Goal: Task Accomplishment & Management: Manage account settings

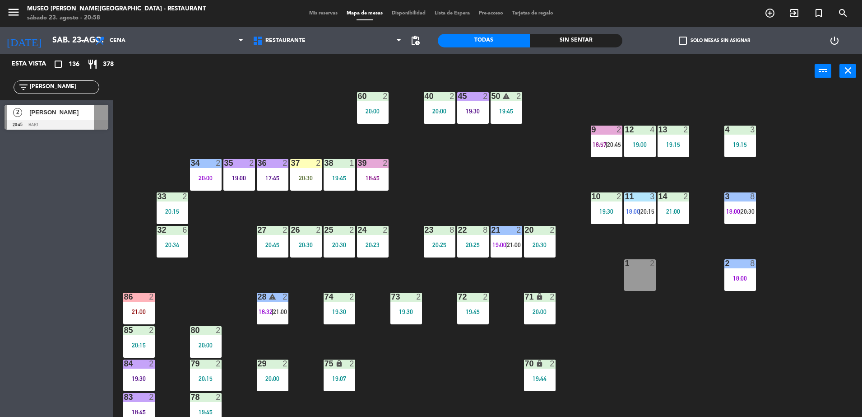
scroll to position [147, 0]
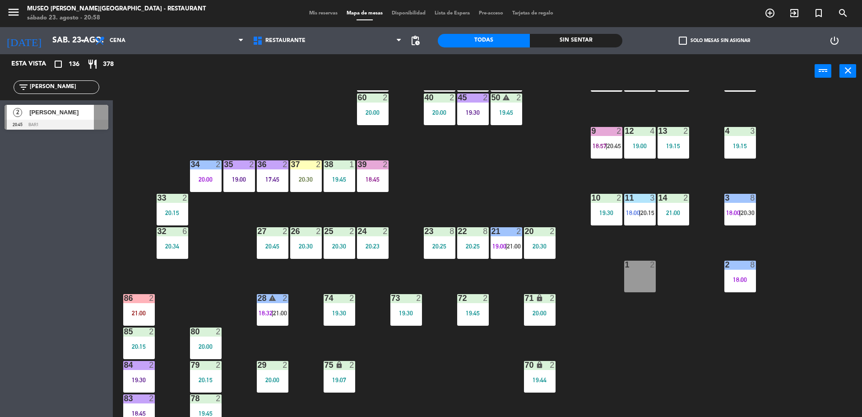
type input "wilder ramos"
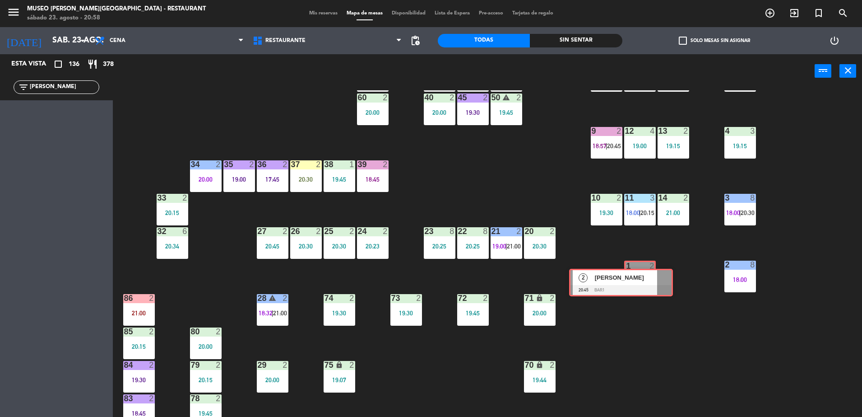
drag, startPoint x: 76, startPoint y: 120, endPoint x: 640, endPoint y: 281, distance: 586.4
click at [640, 281] on div "Esta vista crop_square 136 restaurant 378 filter_list wilder ramos 2 Wilder Ram…" at bounding box center [431, 236] width 862 height 365
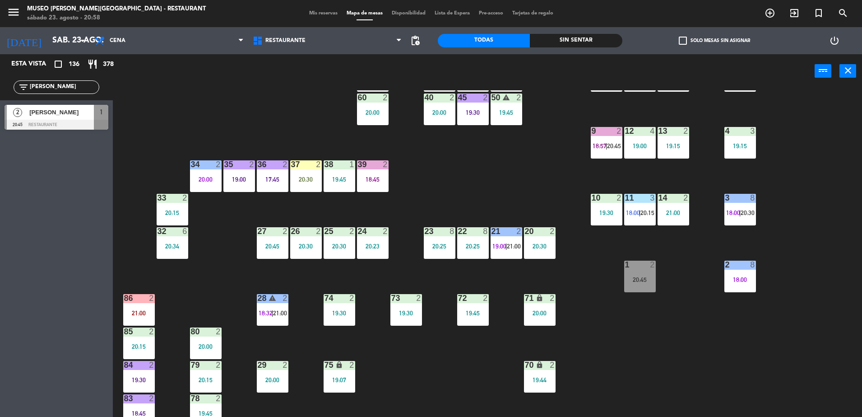
click at [690, 316] on div "44 3 20:30 49 2 20:45 54 3 20:45 64 2 21:00 48 2 20:45 53 2 20:45 63 2 19:00 43…" at bounding box center [491, 254] width 741 height 329
click at [646, 294] on div "44 3 20:30 49 2 20:45 54 3 20:45 64 2 21:00 48 2 20:45 53 2 20:45 63 2 19:00 43…" at bounding box center [491, 254] width 741 height 329
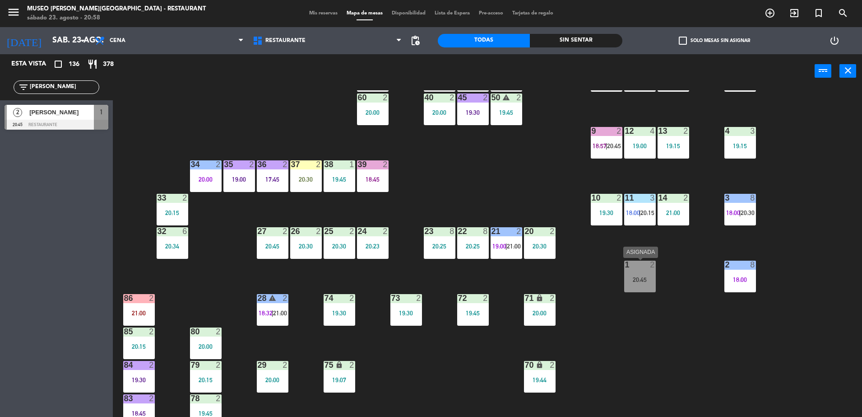
click at [645, 277] on div "20:45" at bounding box center [640, 279] width 32 height 6
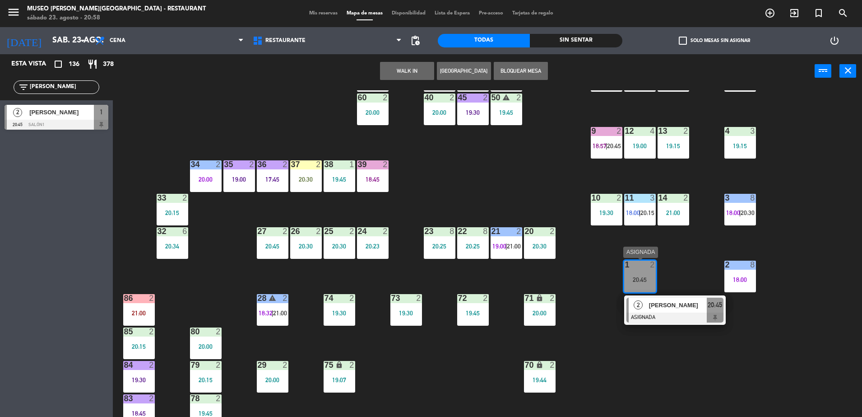
click at [653, 301] on span "[PERSON_NAME]" at bounding box center [678, 304] width 58 height 9
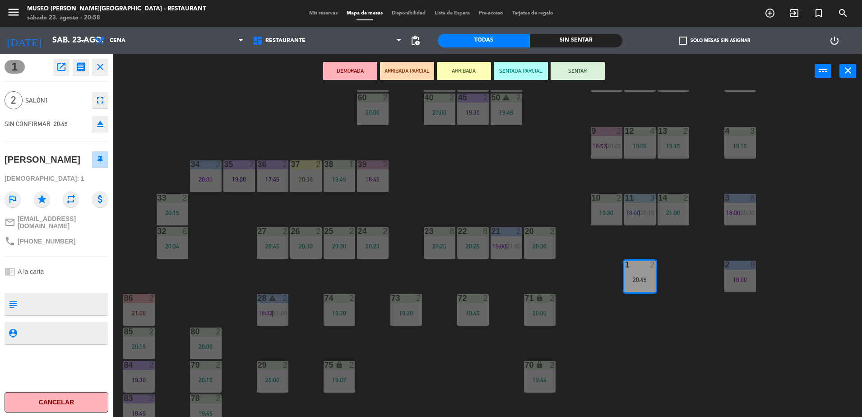
click at [404, 77] on button "ARRIBADA PARCIAL" at bounding box center [407, 71] width 54 height 18
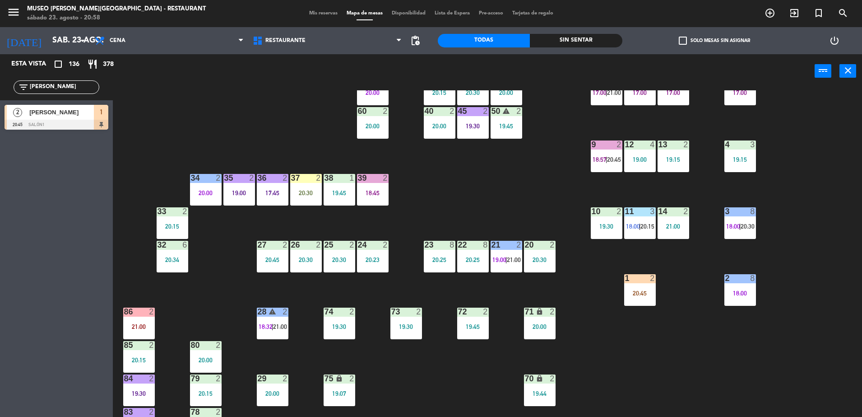
scroll to position [137, 0]
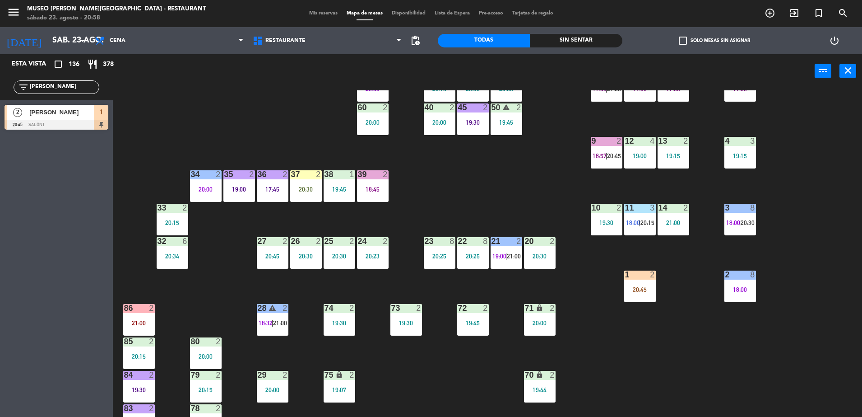
drag, startPoint x: 84, startPoint y: 91, endPoint x: -2, endPoint y: 82, distance: 87.1
click at [0, 82] on html "close × Museo Larco Café - Restaurant × chrome_reader_mode Listado de Reservas …" at bounding box center [431, 208] width 862 height 417
type input "valde"
click at [87, 118] on div "walk in-[PERSON_NAME]" at bounding box center [60, 112] width 65 height 15
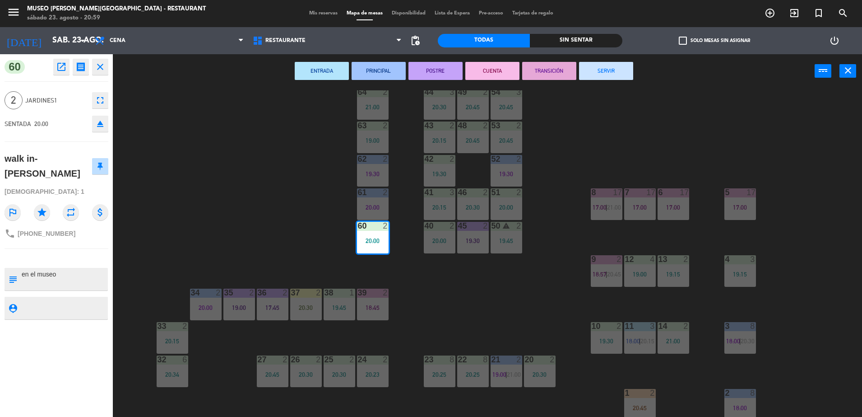
scroll to position [321, 0]
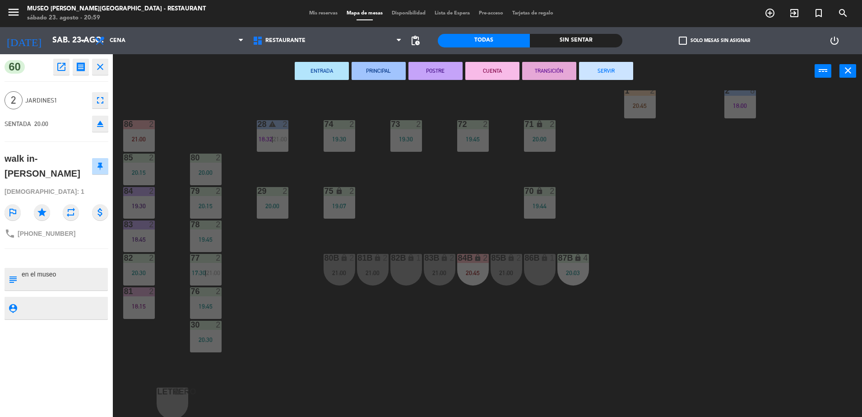
click at [491, 208] on div "44 3 20:30 49 2 20:45 54 3 20:45 64 2 21:00 48 2 20:45 53 2 20:45 63 2 19:00 43…" at bounding box center [491, 254] width 741 height 329
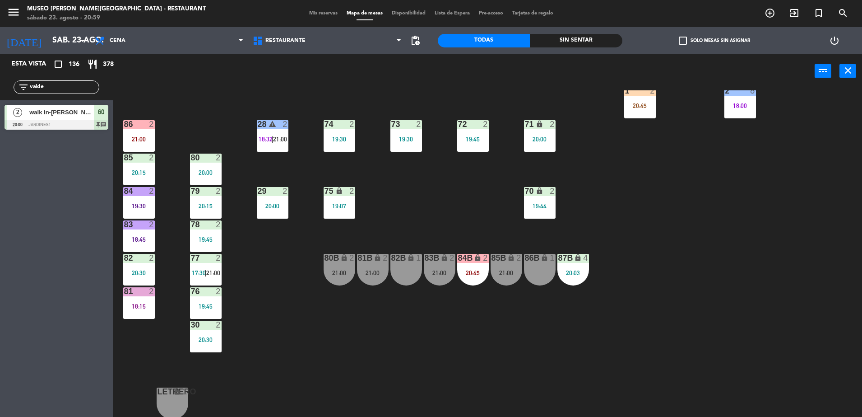
click at [570, 269] on div "20:03" at bounding box center [574, 272] width 32 height 6
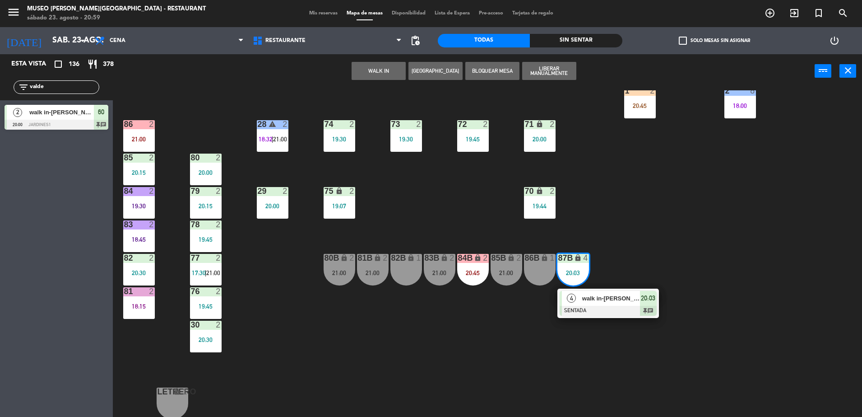
click at [599, 293] on span "walk in-[PERSON_NAME]" at bounding box center [611, 297] width 58 height 9
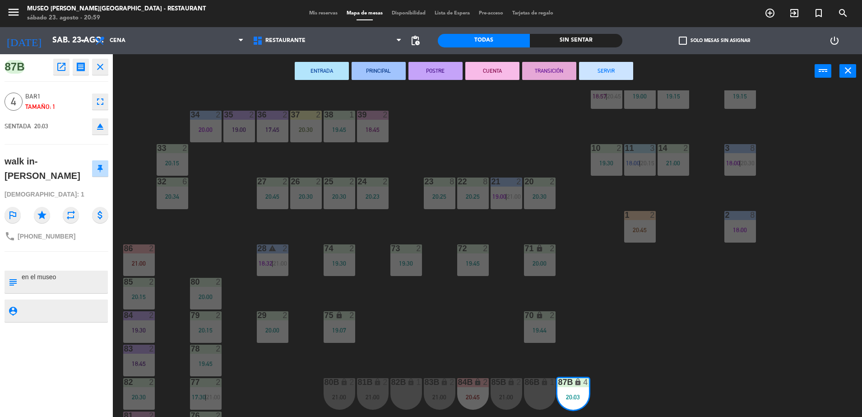
scroll to position [0, 0]
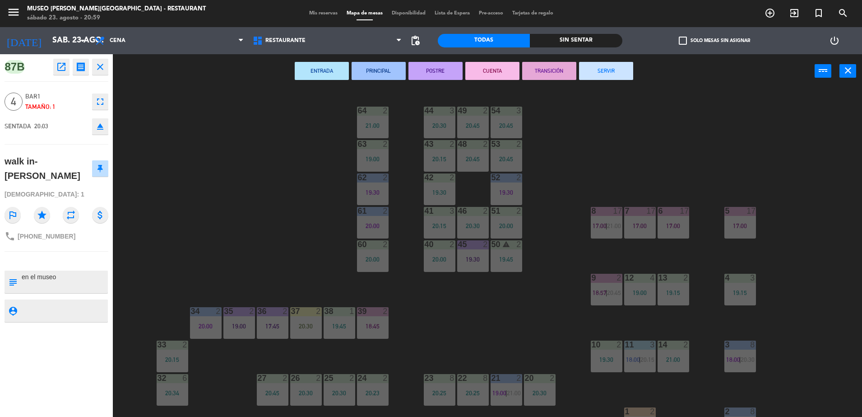
click at [270, 93] on div "44 3 20:30 49 2 20:45 54 3 20:45 64 2 21:00 48 2 20:45 53 2 20:45 63 2 19:00 43…" at bounding box center [491, 254] width 741 height 329
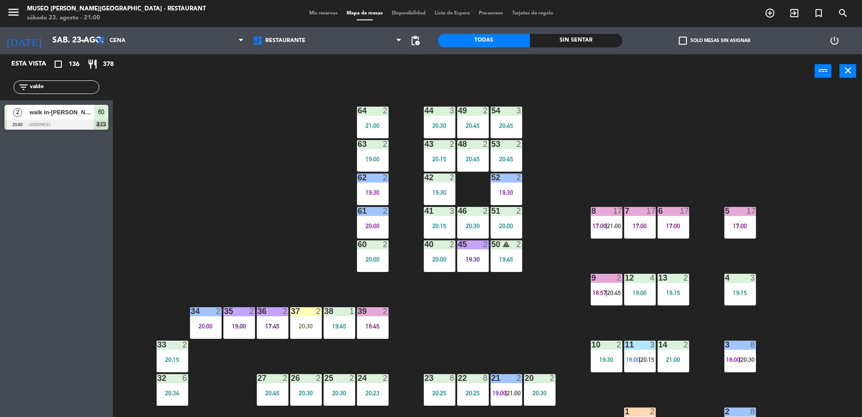
click at [479, 339] on div "44 3 20:30 49 2 20:45 54 3 20:45 64 2 21:00 48 2 20:45 53 2 20:45 63 2 19:00 43…" at bounding box center [491, 254] width 741 height 329
drag, startPoint x: 88, startPoint y: 83, endPoint x: 0, endPoint y: 78, distance: 88.2
click at [0, 78] on html "close × Museo Larco Café - Restaurant × chrome_reader_mode Listado de Reservas …" at bounding box center [431, 208] width 862 height 417
type input "wilder"
drag, startPoint x: 83, startPoint y: 88, endPoint x: -2, endPoint y: 85, distance: 84.9
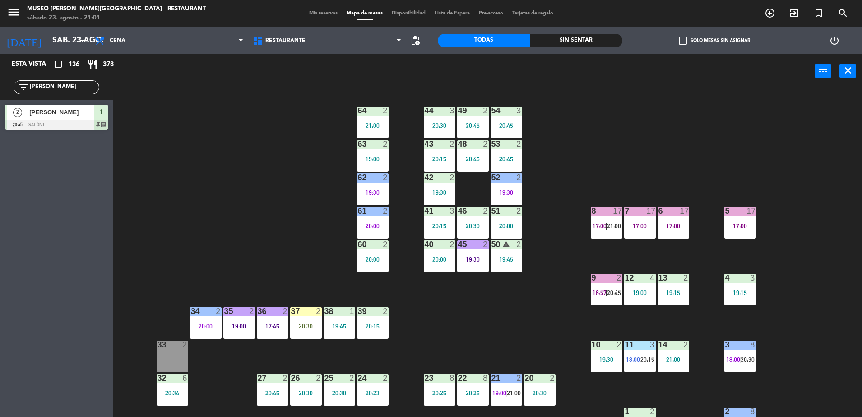
click at [0, 85] on html "close × Museo Larco Café - Restaurant × chrome_reader_mode Listado de Reservas …" at bounding box center [431, 208] width 862 height 417
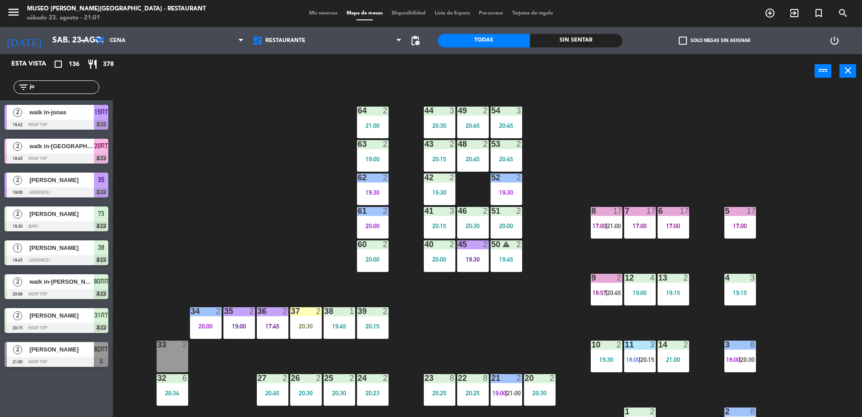
type input "j"
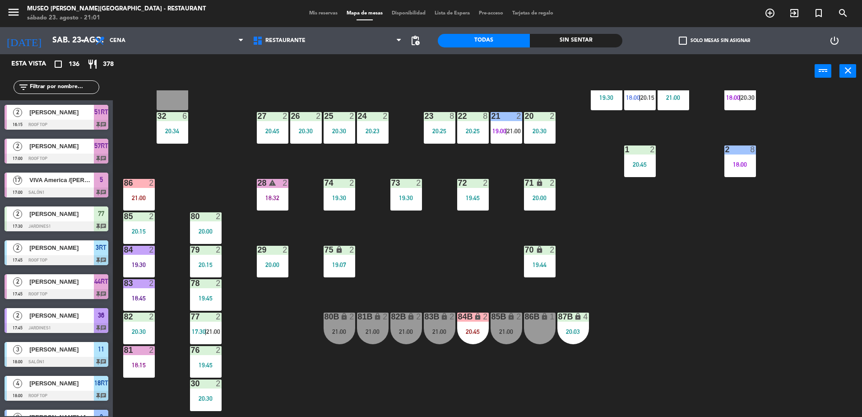
scroll to position [261, 0]
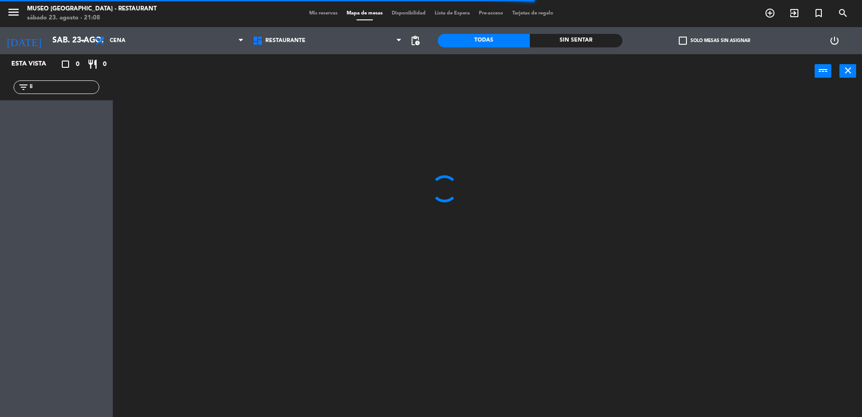
type input "l"
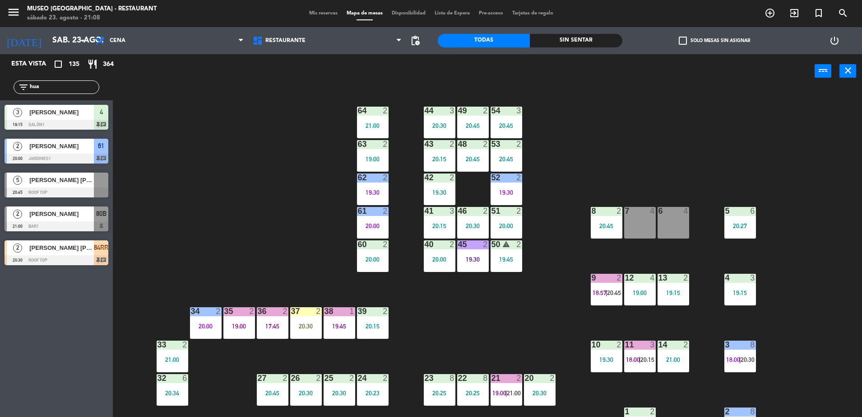
scroll to position [321, 0]
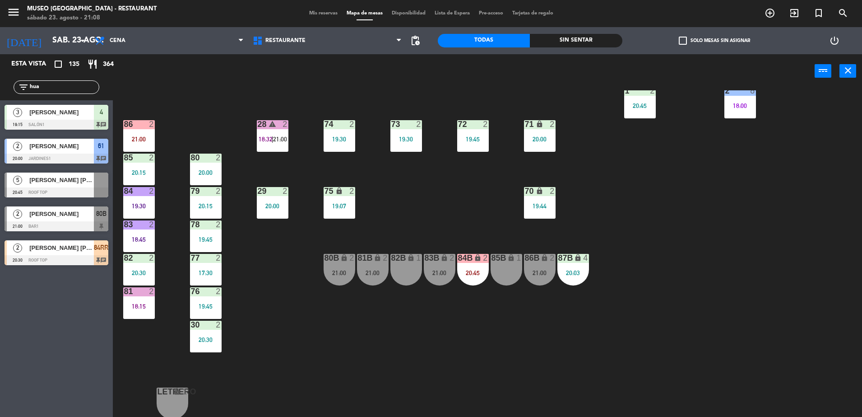
type input "hua"
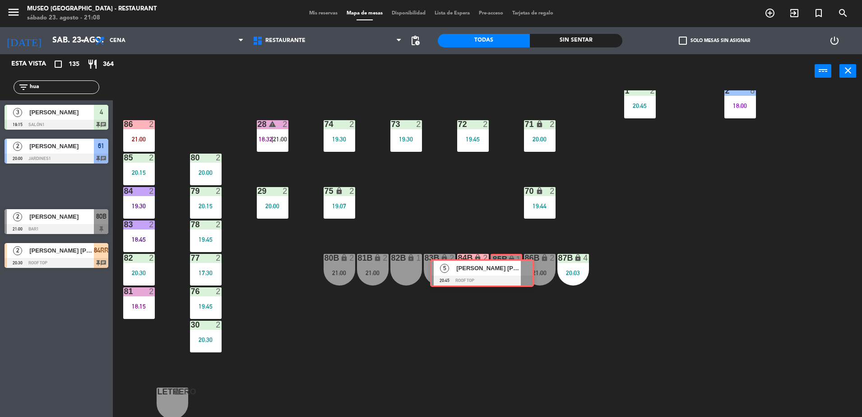
drag, startPoint x: 71, startPoint y: 190, endPoint x: 496, endPoint y: 277, distance: 433.5
click at [496, 277] on div "Esta vista crop_square 135 restaurant 364 filter_list hua 3 JENNIFER HUAMAN CAM…" at bounding box center [431, 236] width 862 height 365
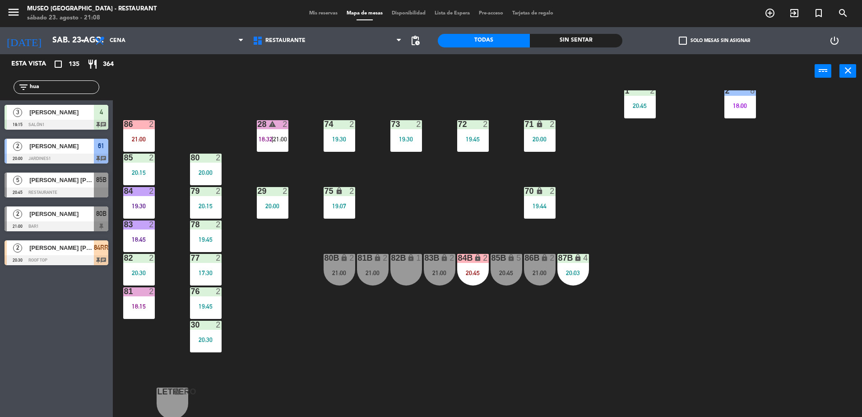
click at [492, 216] on div "44 3 20:30 49 2 20:45 54 3 20:45 64 2 21:00 48 2 20:45 53 2 20:45 63 2 19:00 43…" at bounding box center [491, 254] width 741 height 329
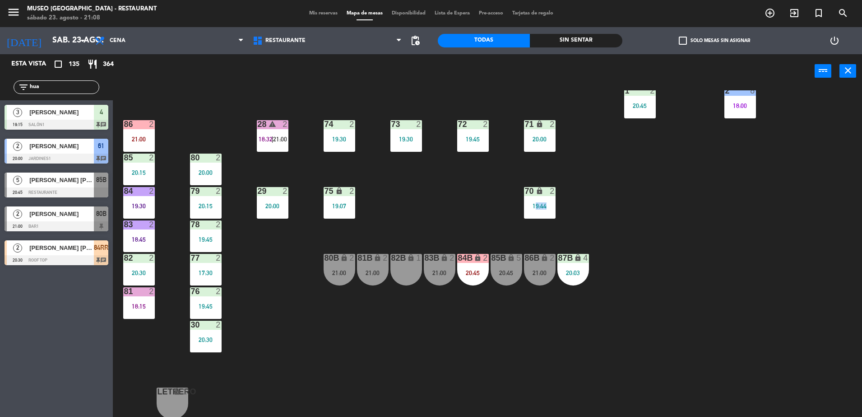
click at [492, 216] on div "44 3 20:30 49 2 20:45 54 3 20:45 64 2 21:00 48 2 20:45 53 2 20:45 63 2 19:00 43…" at bounding box center [491, 254] width 741 height 329
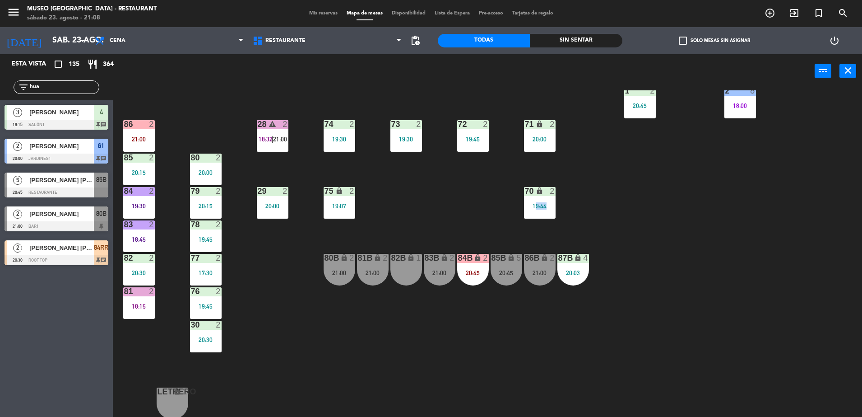
click at [492, 216] on div "44 3 20:30 49 2 20:45 54 3 20:45 64 2 21:00 48 2 20:45 53 2 20:45 63 2 19:00 43…" at bounding box center [491, 254] width 741 height 329
click at [497, 225] on div "44 3 20:30 49 2 20:45 54 3 20:45 64 2 21:00 48 2 20:45 53 2 20:45 63 2 19:00 43…" at bounding box center [491, 254] width 741 height 329
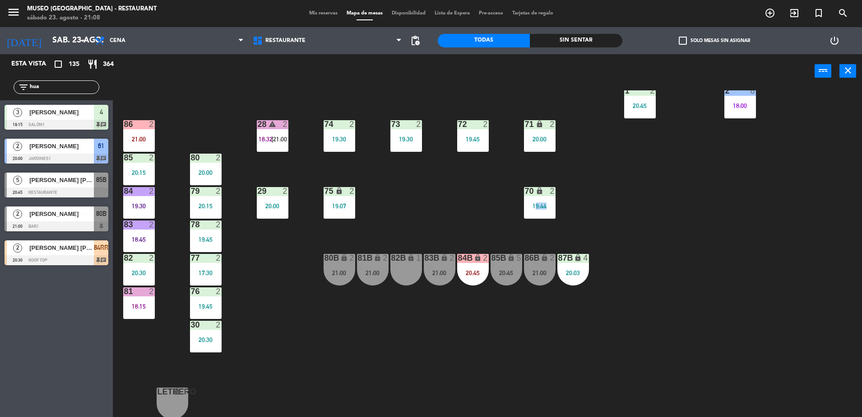
click at [497, 225] on div "44 3 20:30 49 2 20:45 54 3 20:45 64 2 21:00 48 2 20:45 53 2 20:45 63 2 19:00 43…" at bounding box center [491, 254] width 741 height 329
click at [502, 265] on div "85B lock 5 20:45" at bounding box center [507, 270] width 32 height 32
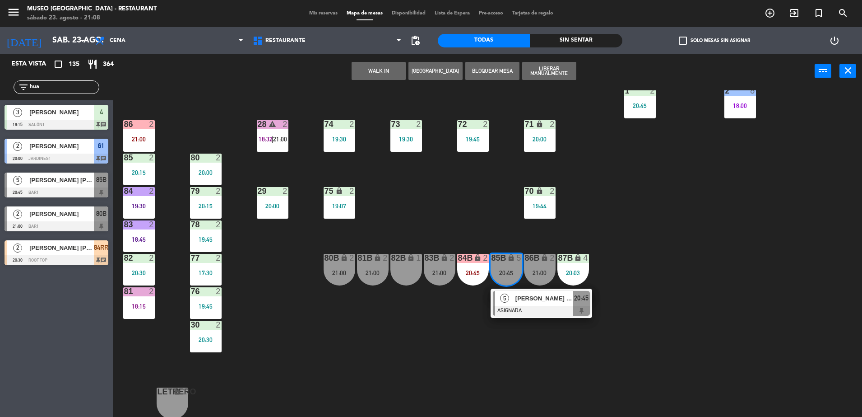
click at [533, 298] on span "[PERSON_NAME]" at bounding box center [545, 297] width 58 height 9
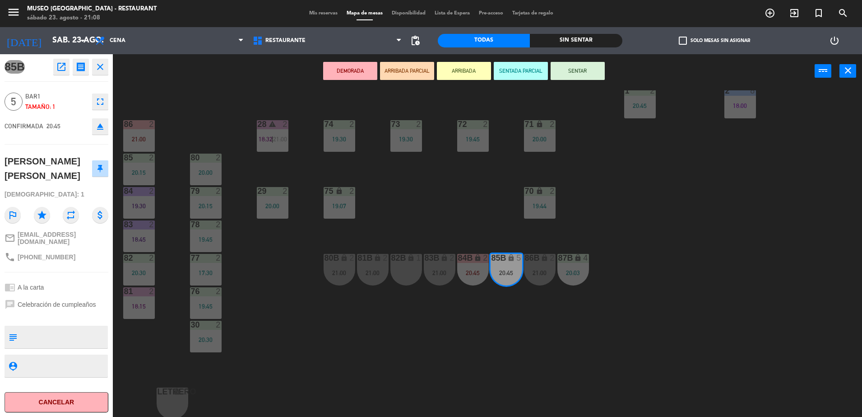
click at [420, 69] on button "ARRIBADA PARCIAL" at bounding box center [407, 71] width 54 height 18
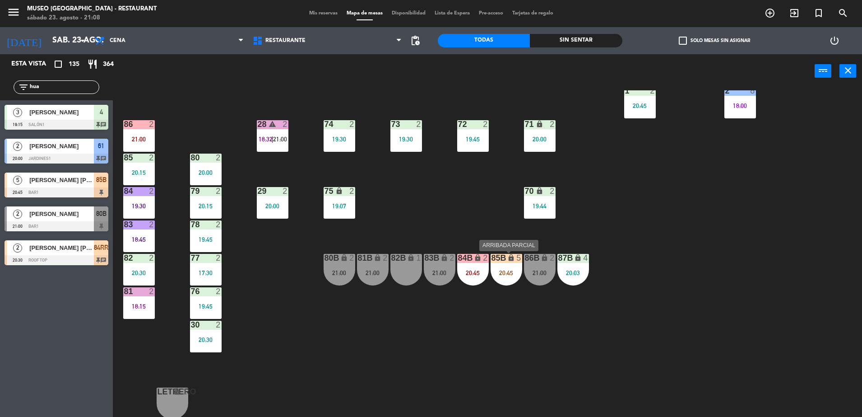
click at [511, 274] on div "20:45" at bounding box center [507, 272] width 32 height 6
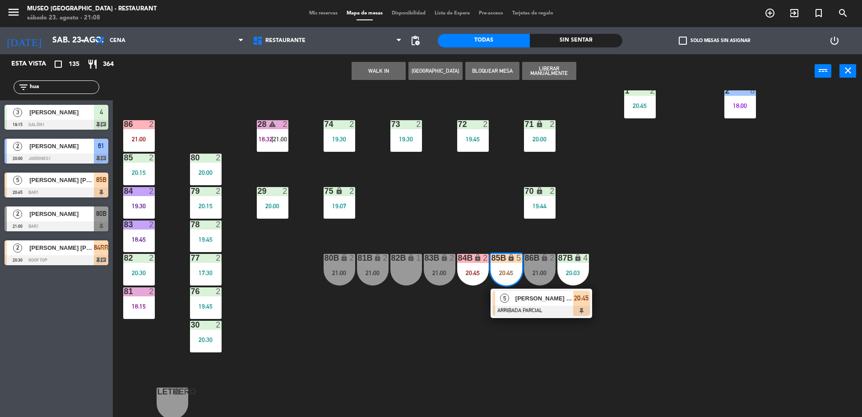
click at [534, 307] on div at bounding box center [541, 311] width 97 height 10
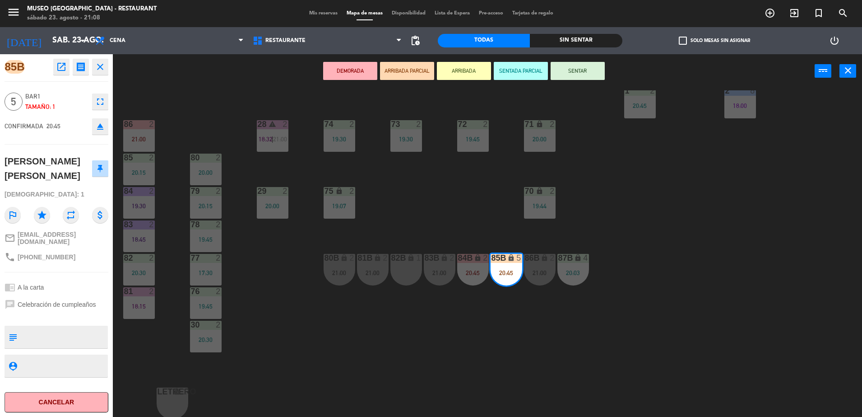
click at [68, 329] on textarea at bounding box center [64, 336] width 86 height 19
type textarea "museo"
click at [72, 181] on div "[PERSON_NAME]" at bounding box center [49, 168] width 88 height 29
click at [466, 213] on div "44 3 20:30 49 2 20:45 54 3 20:45 64 2 21:00 48 2 20:45 53 2 20:45 63 2 19:00 43…" at bounding box center [491, 254] width 741 height 329
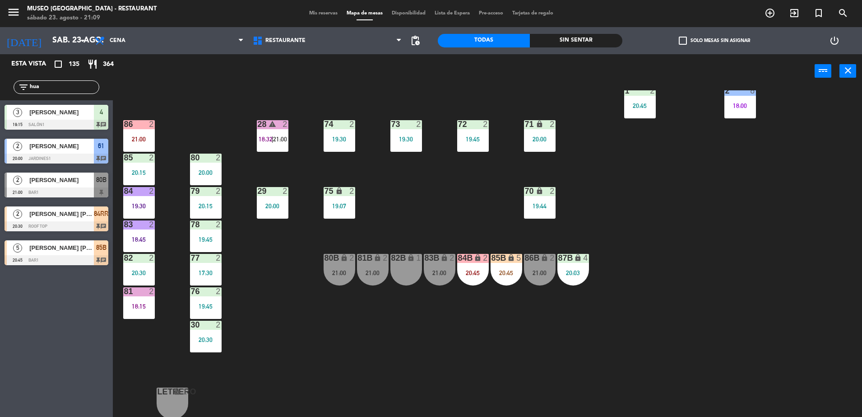
drag, startPoint x: 70, startPoint y: 88, endPoint x: 0, endPoint y: 82, distance: 69.8
click at [0, 82] on html "close × Museo Larco Café - Restaurant × chrome_reader_mode Listado de Reservas …" at bounding box center [431, 208] width 862 height 417
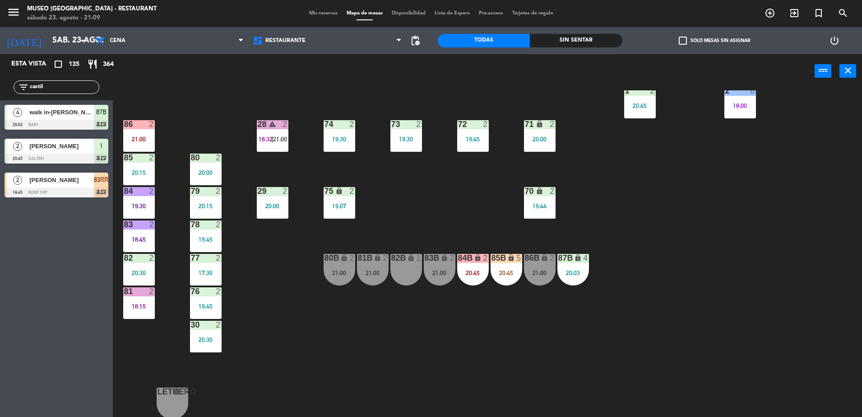
type input "castil"
click at [590, 271] on div "44 3 20:30 49 2 20:45 54 3 20:45 64 2 21:00 48 2 20:45 53 2 20:45 63 2 19:00 43…" at bounding box center [491, 254] width 741 height 329
click at [579, 268] on div "87B lock 4 20:03" at bounding box center [574, 270] width 32 height 32
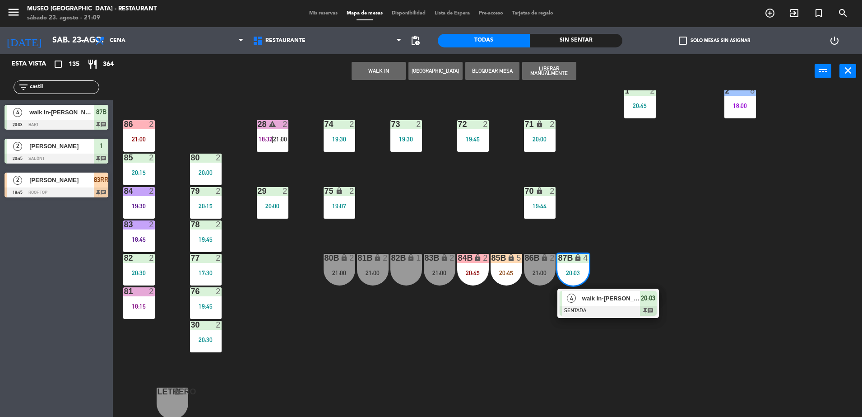
click at [619, 300] on span "walk in-[PERSON_NAME]" at bounding box center [611, 297] width 58 height 9
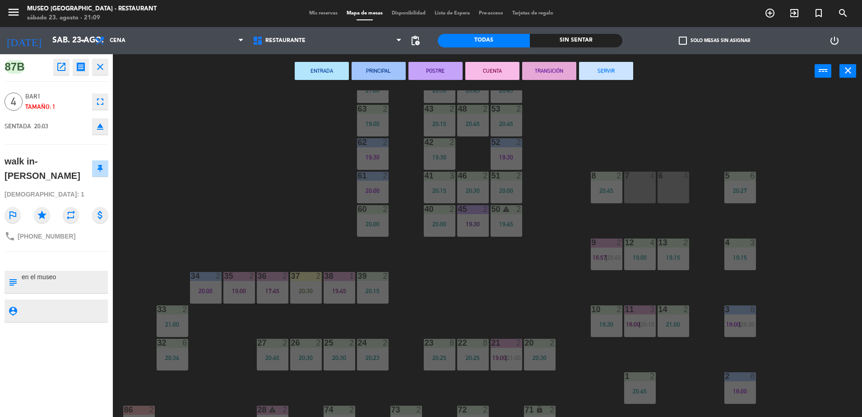
scroll to position [0, 0]
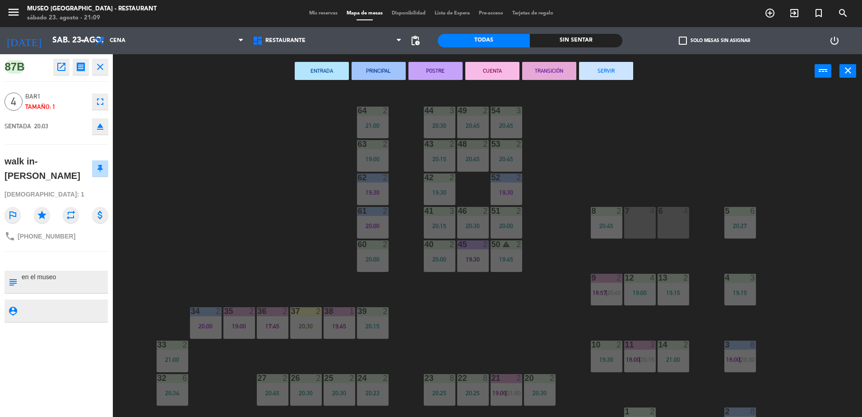
click at [646, 219] on div "7 4" at bounding box center [640, 223] width 32 height 32
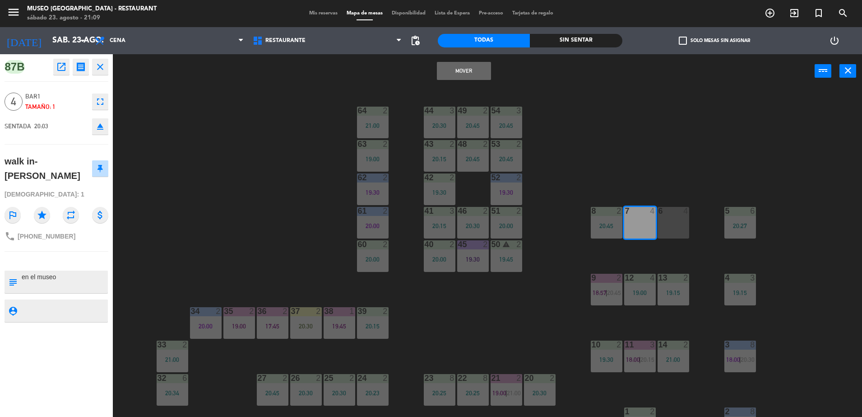
click at [466, 69] on button "Mover" at bounding box center [464, 71] width 54 height 18
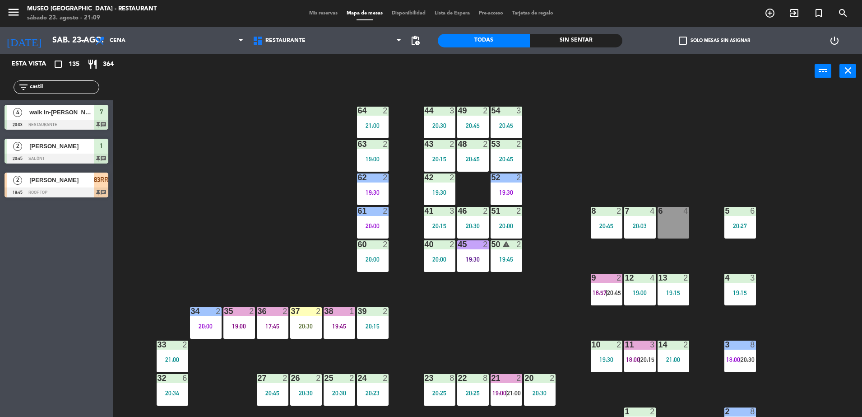
drag, startPoint x: 80, startPoint y: 85, endPoint x: -2, endPoint y: 93, distance: 82.5
click at [0, 93] on html "close × Museo Larco Café - Restaurant × chrome_reader_mode Listado de Reservas …" at bounding box center [431, 208] width 862 height 417
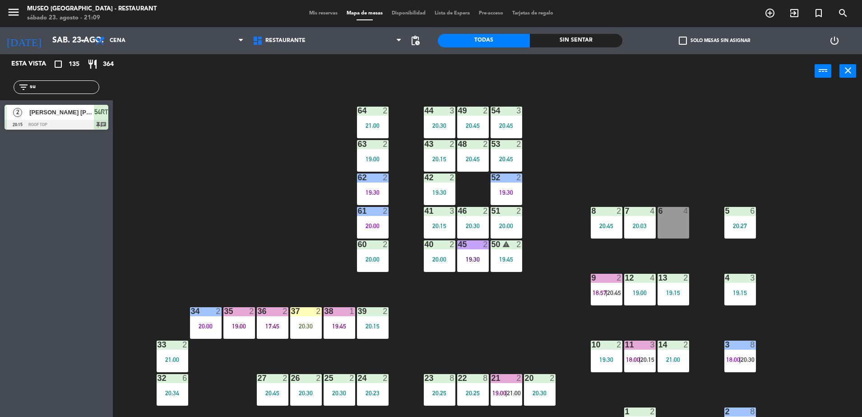
type input "s"
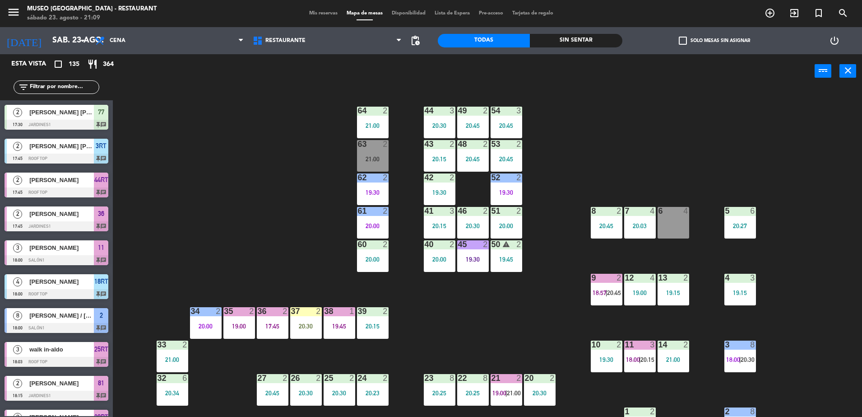
scroll to position [58, 0]
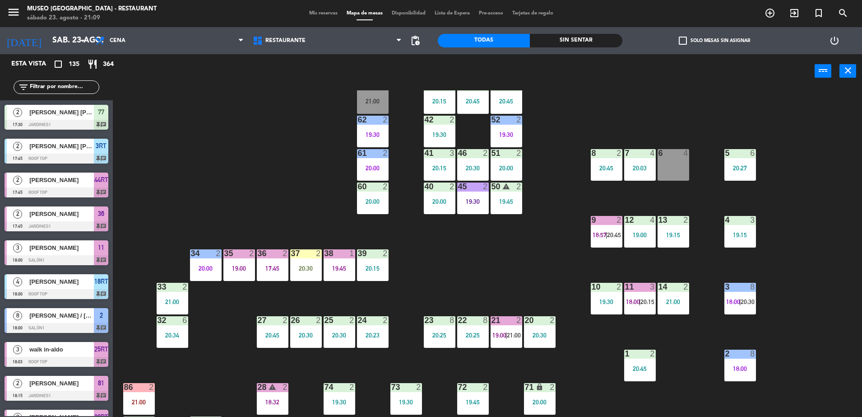
type input "u"
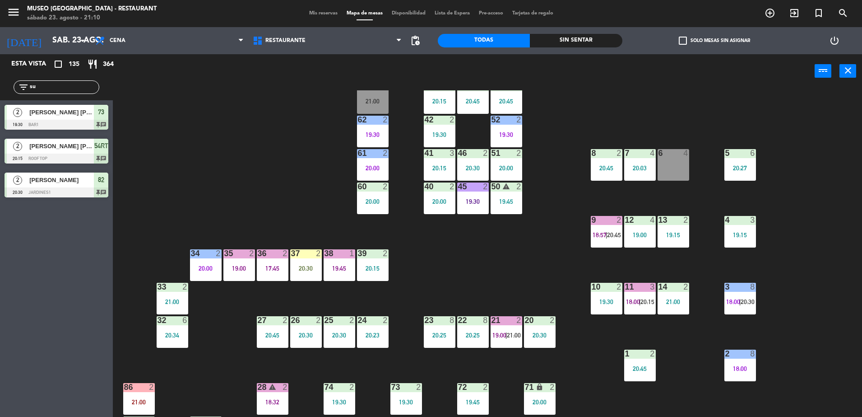
type input "s"
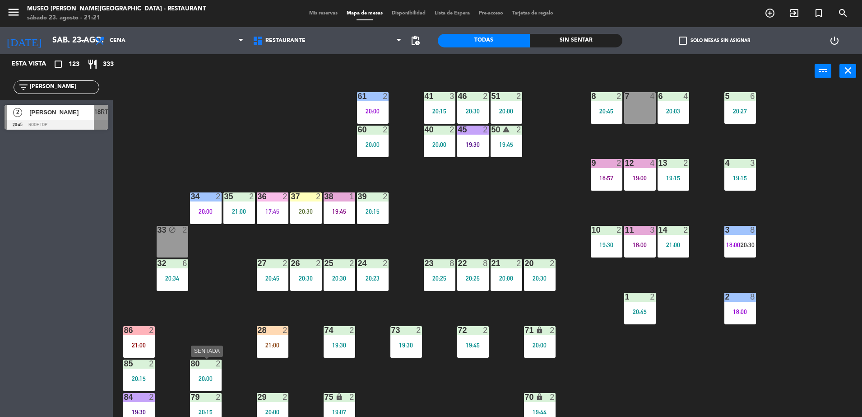
scroll to position [115, 0]
type input "[PERSON_NAME]"
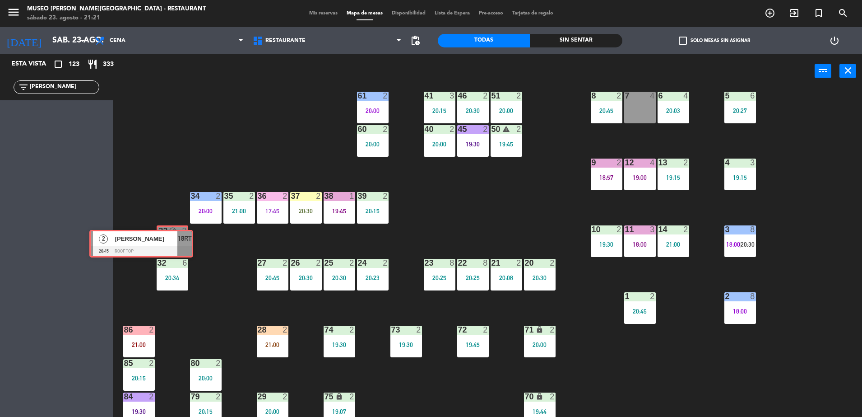
drag, startPoint x: 84, startPoint y: 111, endPoint x: 167, endPoint y: 234, distance: 149.1
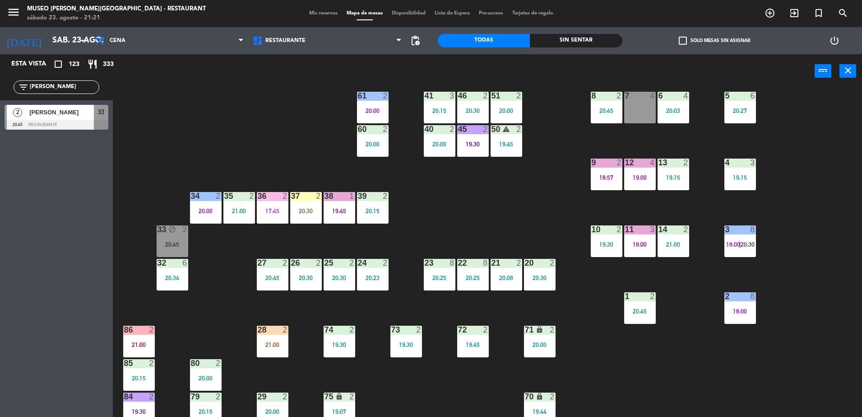
click at [171, 239] on div "33 block 2 20:45" at bounding box center [173, 241] width 32 height 32
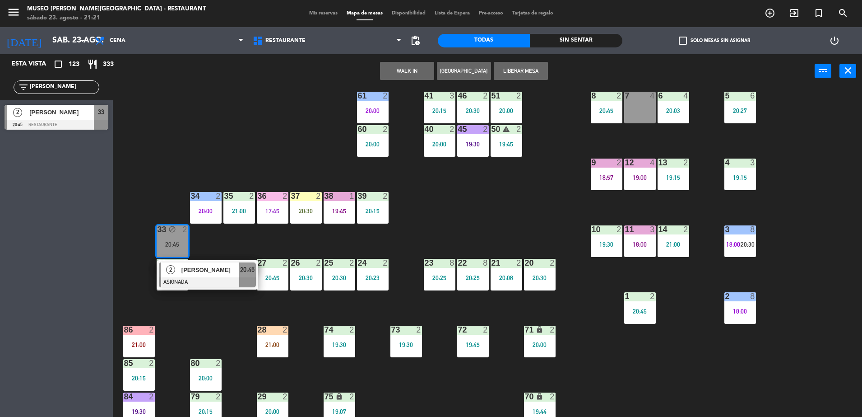
click at [125, 334] on div "86" at bounding box center [124, 329] width 0 height 8
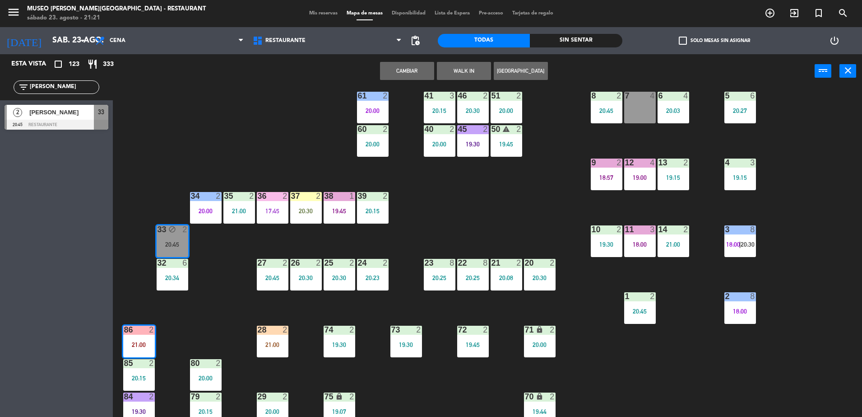
click at [414, 71] on button "Cambiar" at bounding box center [407, 71] width 54 height 18
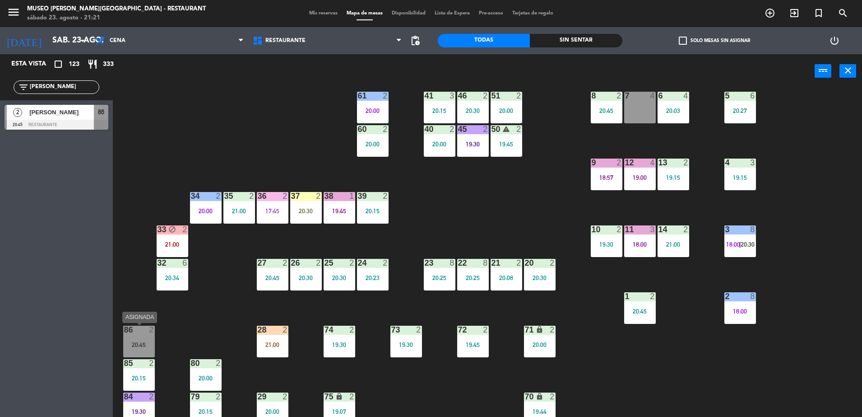
click at [143, 332] on div at bounding box center [138, 329] width 15 height 8
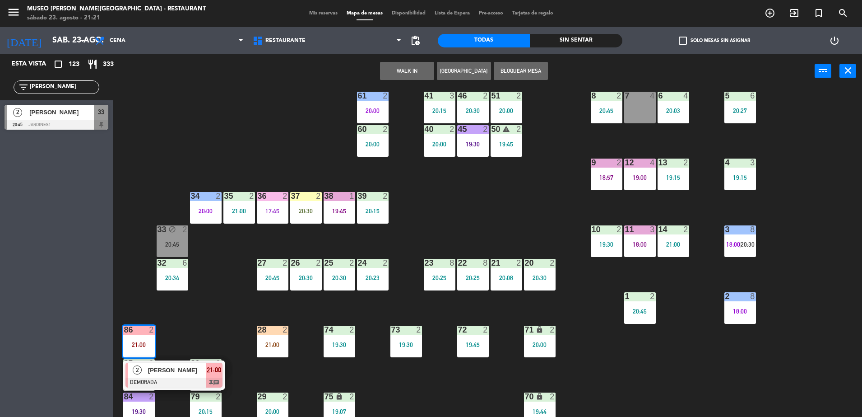
click at [194, 331] on div "44 3 20:30 49 2 20:45 54 3 20:45 64 2 21:00 48 2 20:45 53 2 20:45 63 2 21:00 43…" at bounding box center [491, 254] width 741 height 329
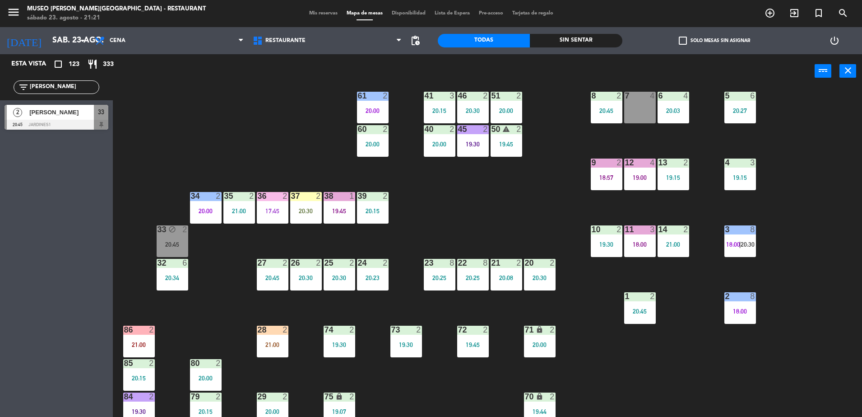
scroll to position [237, 0]
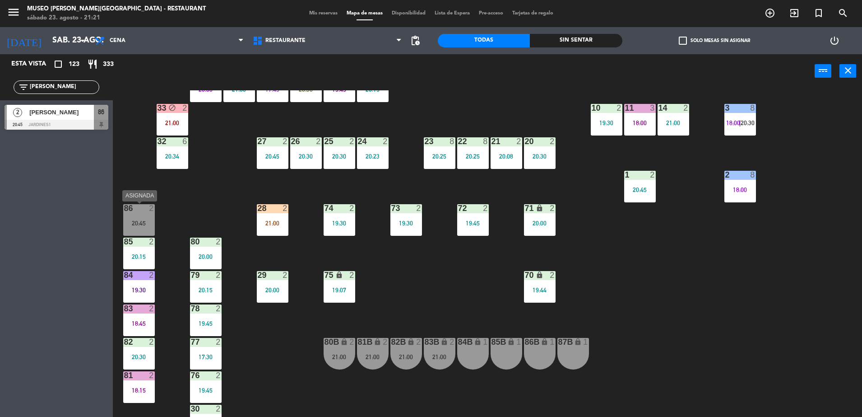
click at [149, 208] on div "2" at bounding box center [153, 208] width 15 height 8
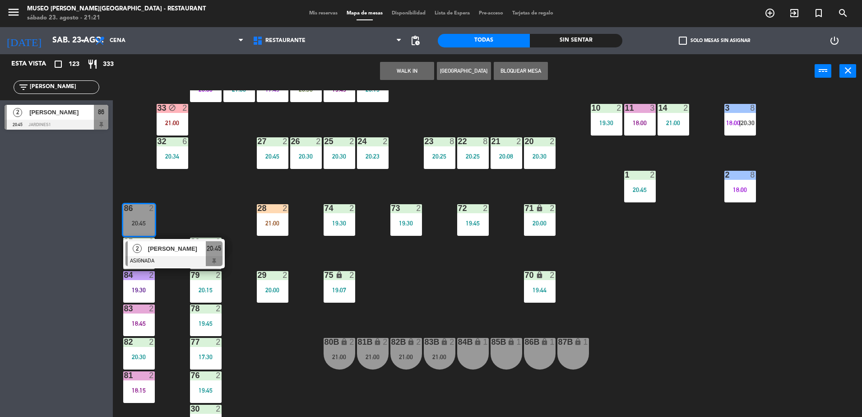
click at [191, 218] on div "44 3 20:30 49 2 20:45 54 3 20:45 64 2 21:00 48 2 20:45 53 2 20:45 63 2 21:00 43…" at bounding box center [491, 254] width 741 height 329
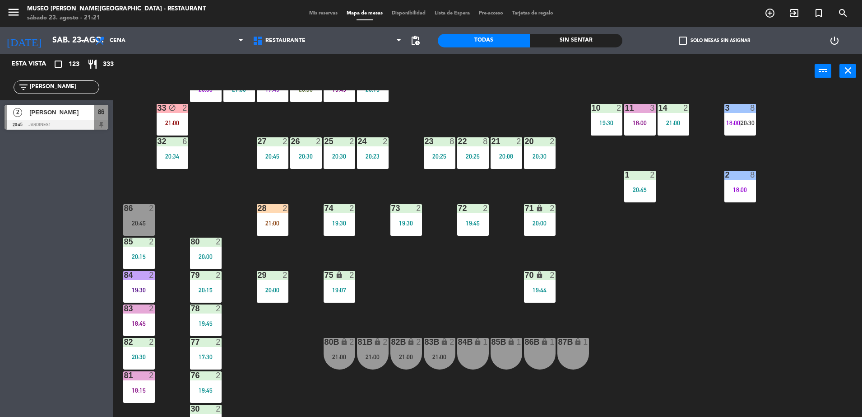
click at [142, 218] on div "86 2 20:45" at bounding box center [139, 220] width 32 height 32
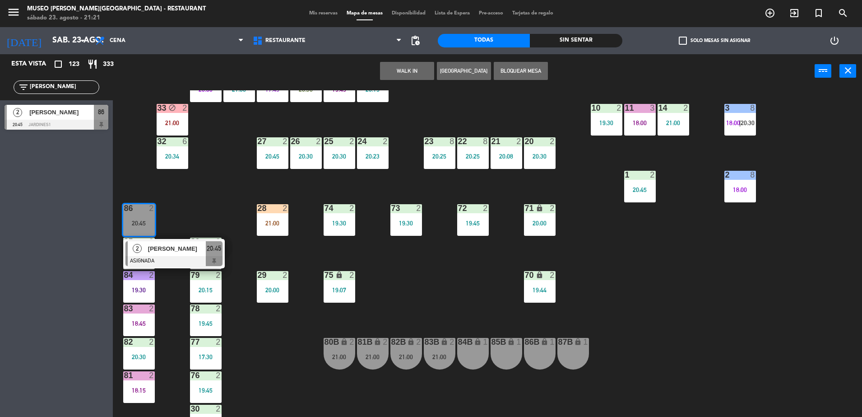
click at [166, 250] on span "[PERSON_NAME]" at bounding box center [177, 248] width 58 height 9
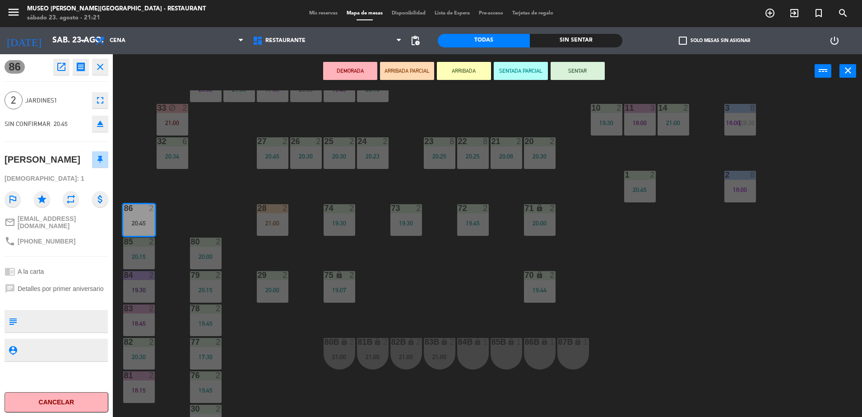
click at [402, 74] on button "ARRIBADA PARCIAL" at bounding box center [407, 71] width 54 height 18
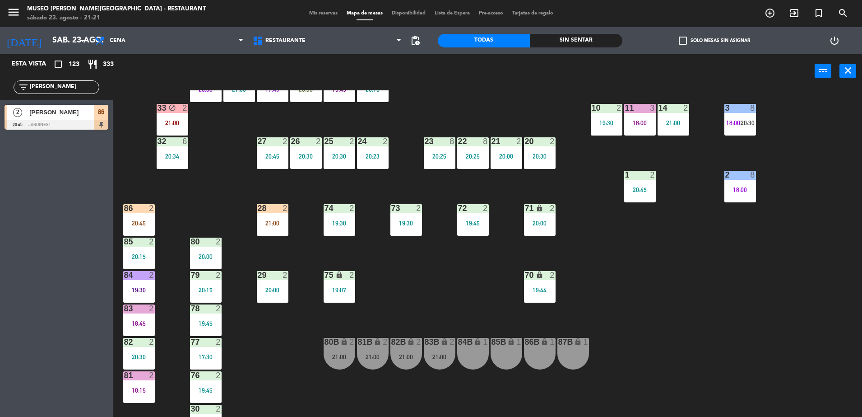
click at [121, 235] on main "44 3 20:30 49 2 20:45 54 3 20:45 64 2 21:00 48 2 20:45 53 2 20:45 63 2 21:00 43…" at bounding box center [487, 250] width 749 height 337
click at [131, 227] on div "86 2 20:45" at bounding box center [139, 220] width 32 height 32
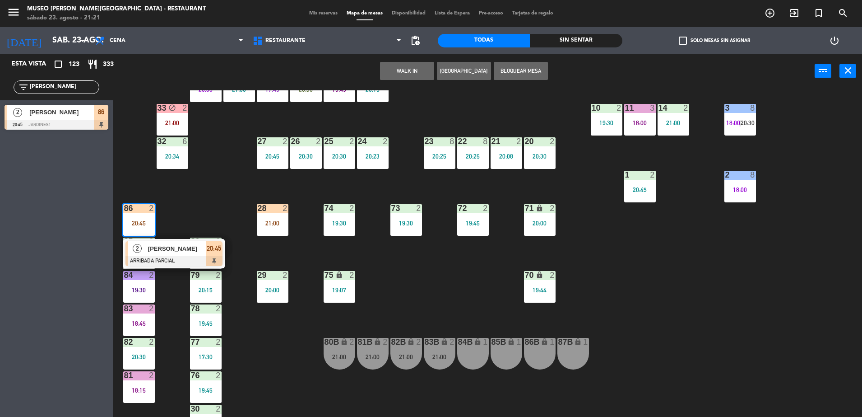
click at [157, 254] on div "[PERSON_NAME]" at bounding box center [176, 248] width 59 height 15
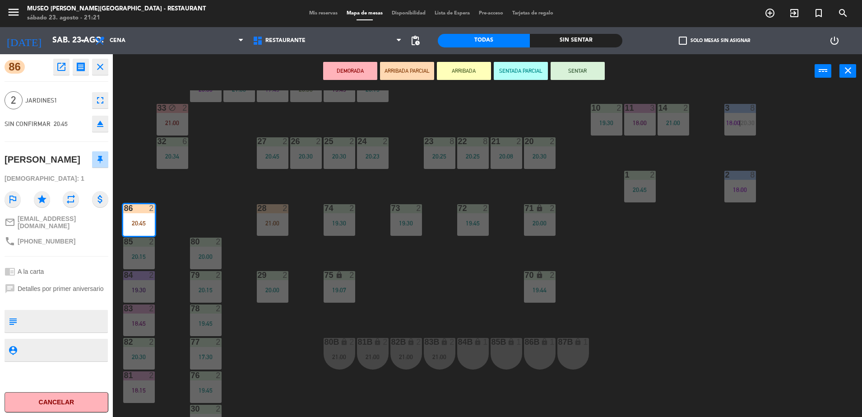
click at [54, 313] on textarea at bounding box center [64, 320] width 86 height 19
type textarea "llegó 21:21"
click at [83, 168] on div "[PERSON_NAME]" at bounding box center [57, 159] width 104 height 23
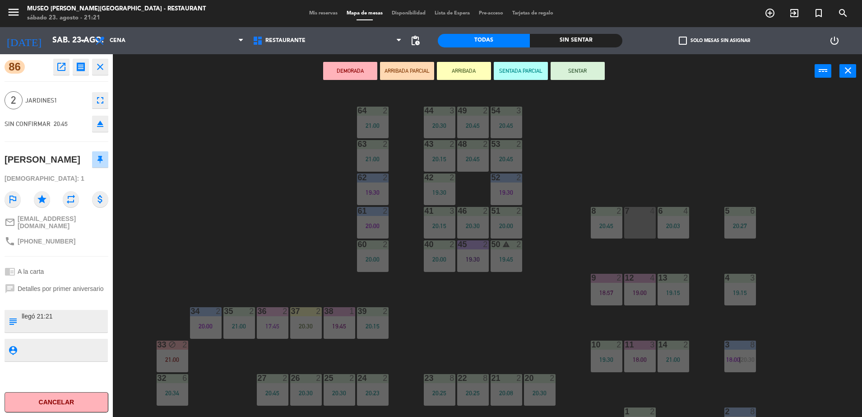
click at [497, 323] on div "44 3 20:30 49 2 20:45 54 3 20:45 64 2 21:00 48 2 20:45 53 2 20:45 63 2 21:00 43…" at bounding box center [491, 254] width 741 height 329
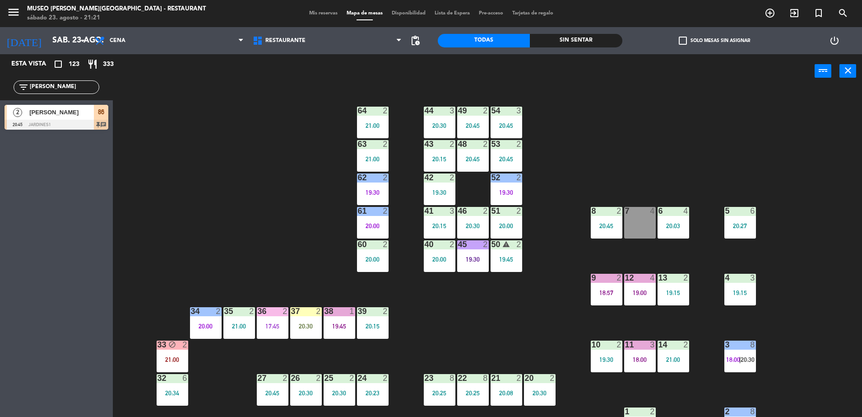
drag, startPoint x: 62, startPoint y: 90, endPoint x: -2, endPoint y: 93, distance: 64.2
click at [0, 93] on html "close × Museo [PERSON_NAME] Café - Restaurant × chrome_reader_mode Listado de R…" at bounding box center [431, 208] width 862 height 417
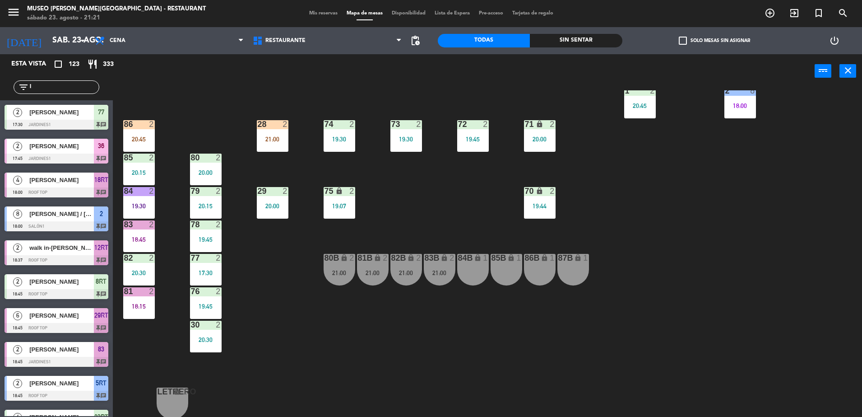
scroll to position [131, 0]
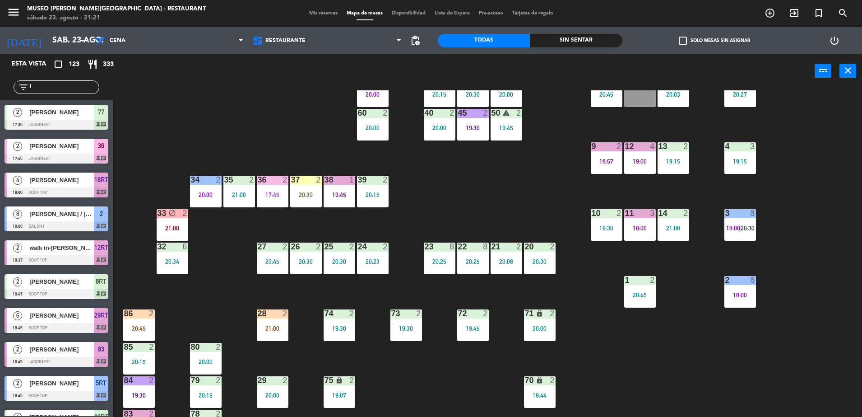
type input "l"
click at [167, 223] on div "33 block 2 21:00" at bounding box center [173, 225] width 32 height 32
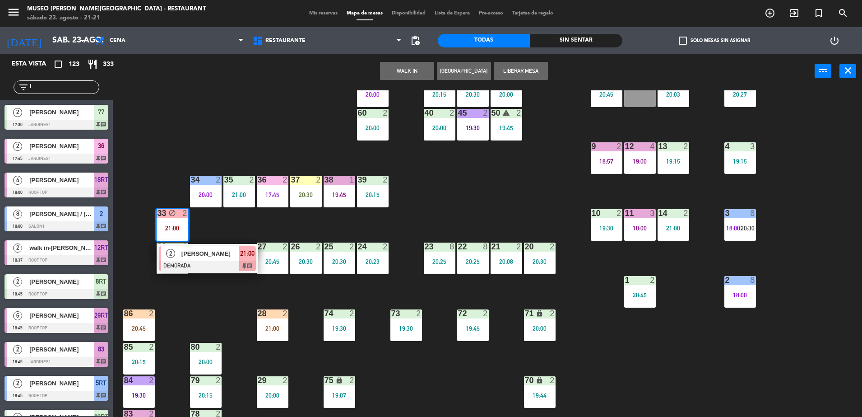
click at [213, 259] on div "[PERSON_NAME]" at bounding box center [210, 253] width 59 height 15
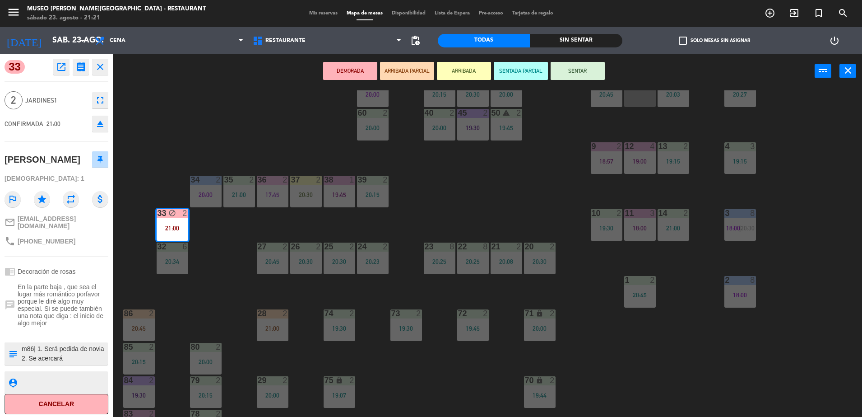
click at [134, 329] on div "20:45" at bounding box center [139, 328] width 32 height 6
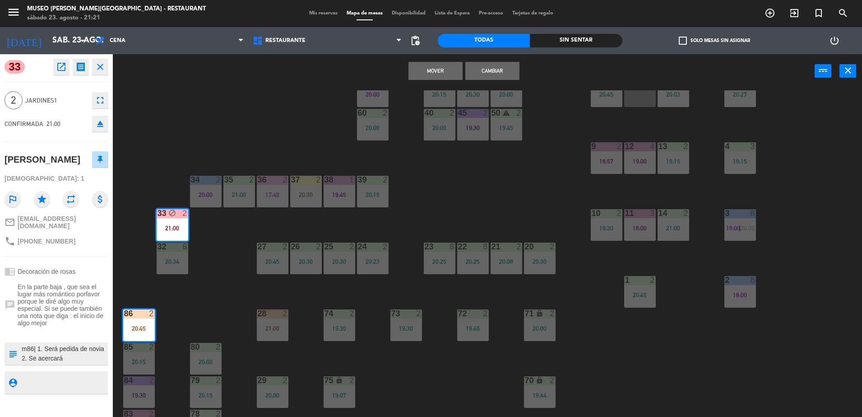
click at [476, 74] on button "Cambiar" at bounding box center [492, 71] width 54 height 18
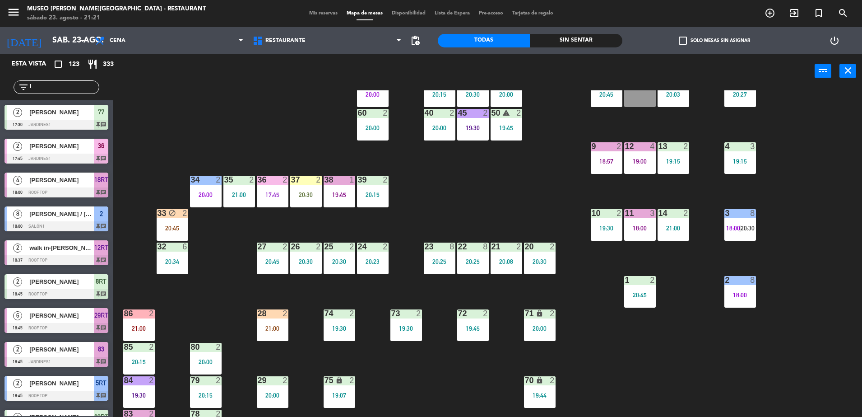
scroll to position [573, 0]
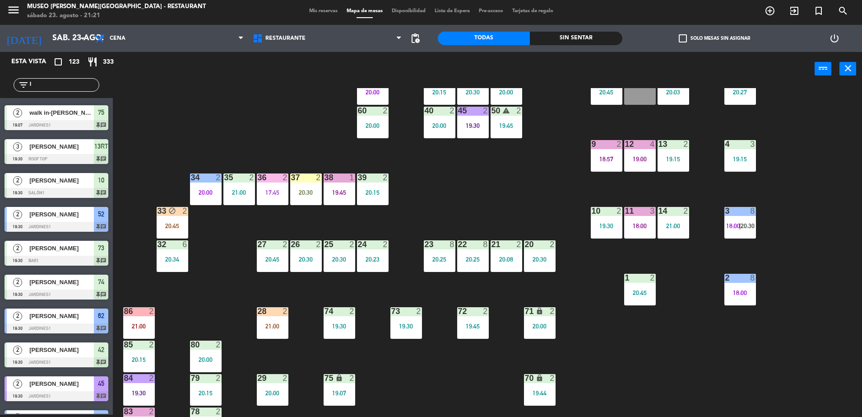
click at [51, 87] on input "l" at bounding box center [64, 85] width 70 height 10
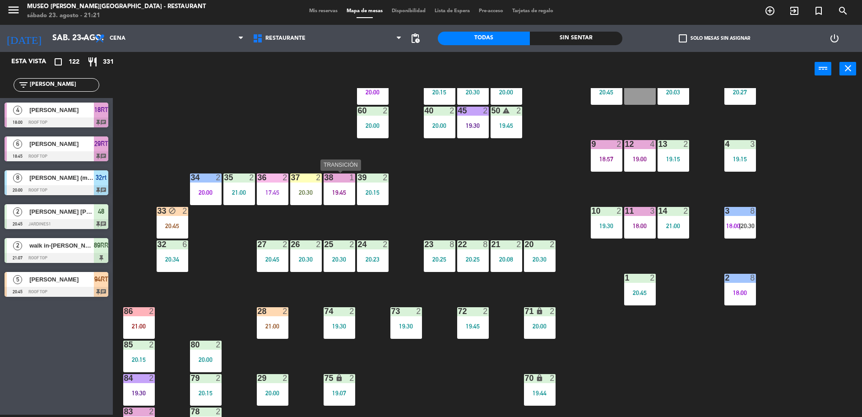
scroll to position [0, 0]
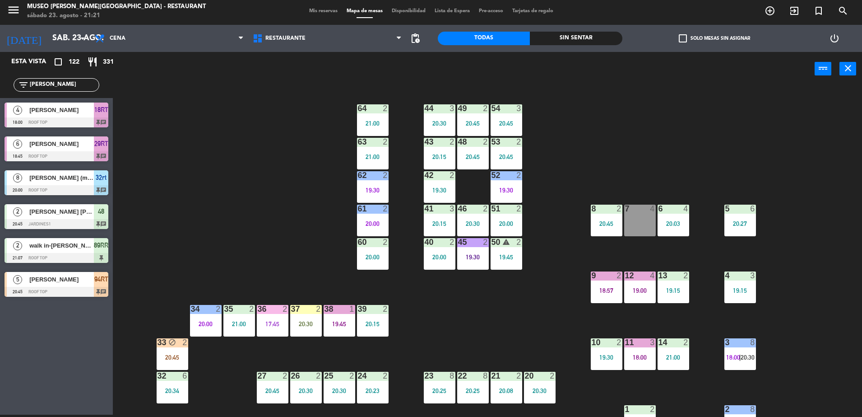
type input "[PERSON_NAME]"
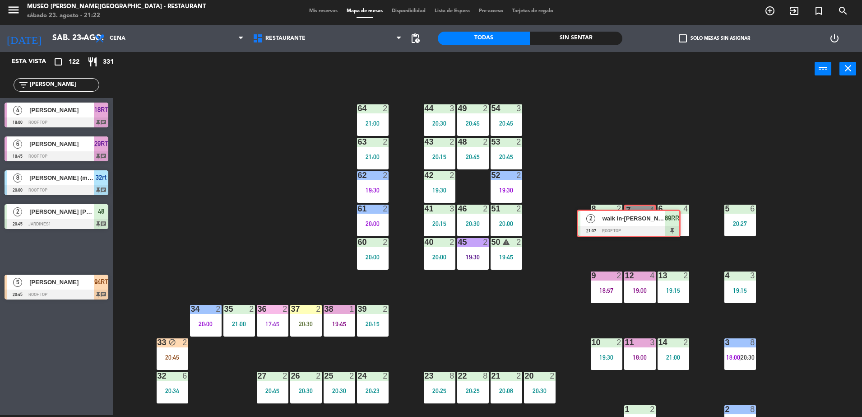
drag, startPoint x: 63, startPoint y: 246, endPoint x: 635, endPoint y: 218, distance: 573.1
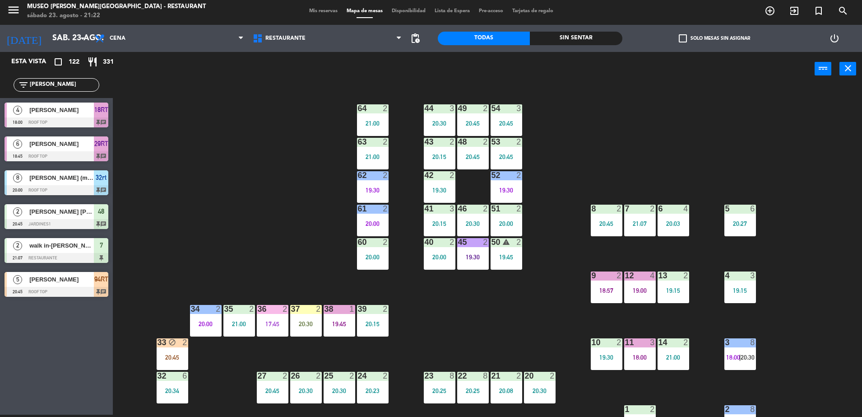
click at [627, 189] on div "44 3 20:30 49 2 20:45 54 3 20:45 64 2 21:00 48 2 20:45 53 2 20:45 63 2 21:00 43…" at bounding box center [491, 252] width 741 height 329
click at [641, 262] on div "44 3 20:30 49 2 20:45 54 3 20:45 64 2 21:00 48 2 20:45 53 2 20:45 63 2 21:00 43…" at bounding box center [491, 252] width 741 height 329
click at [633, 228] on div "7 2 21:07" at bounding box center [640, 220] width 32 height 32
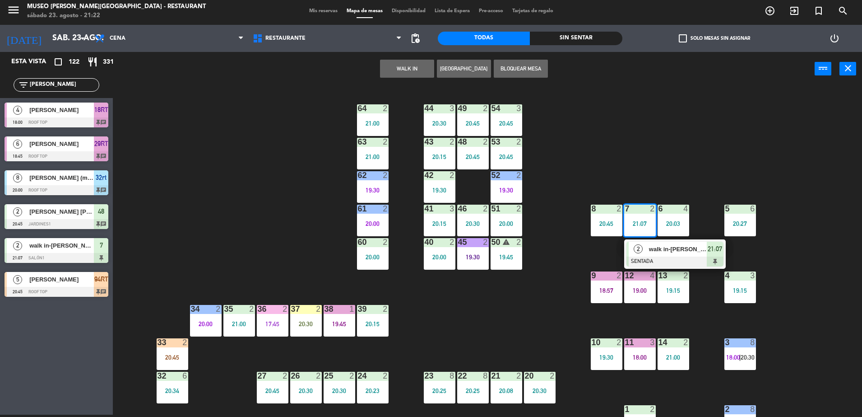
click at [636, 158] on div "44 3 20:30 49 2 20:45 54 3 20:45 64 2 21:00 48 2 20:45 53 2 20:45 63 2 21:00 43…" at bounding box center [491, 252] width 741 height 329
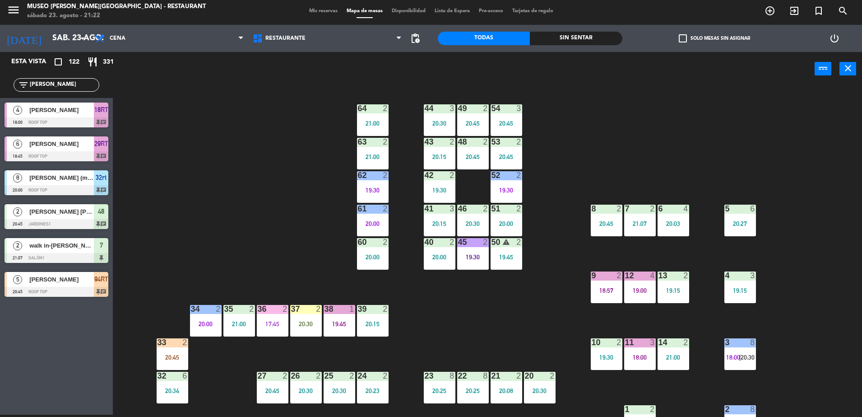
drag, startPoint x: 58, startPoint y: 87, endPoint x: -2, endPoint y: 100, distance: 61.9
click at [0, 100] on html "close × Museo [PERSON_NAME] Café - Restaurant × chrome_reader_mode Listado de R…" at bounding box center [431, 208] width 862 height 417
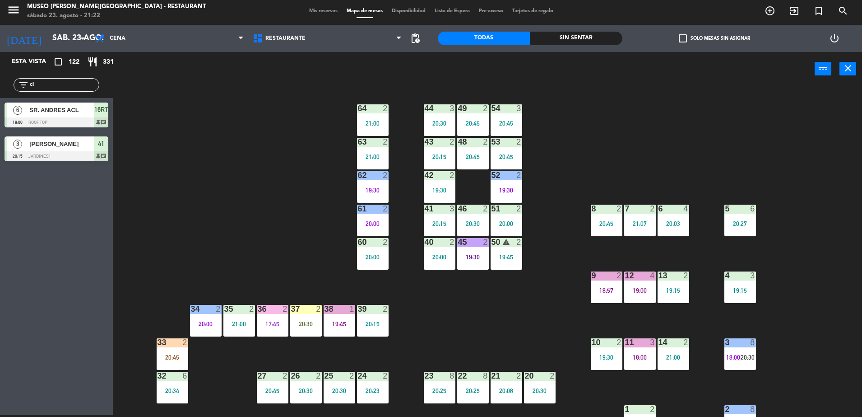
type input "c"
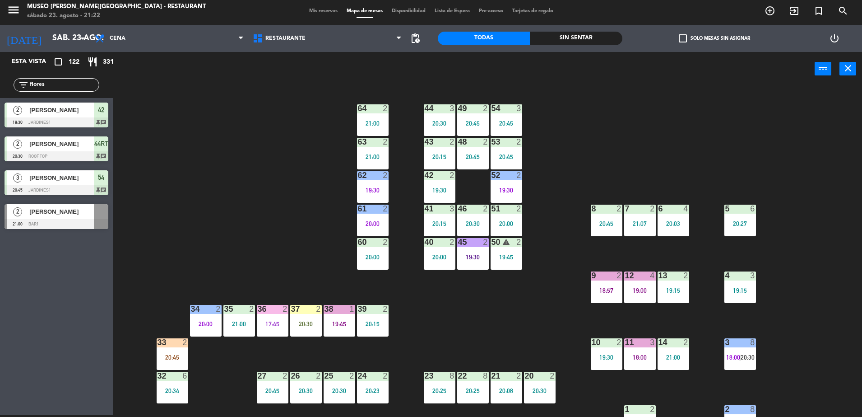
type input "flores"
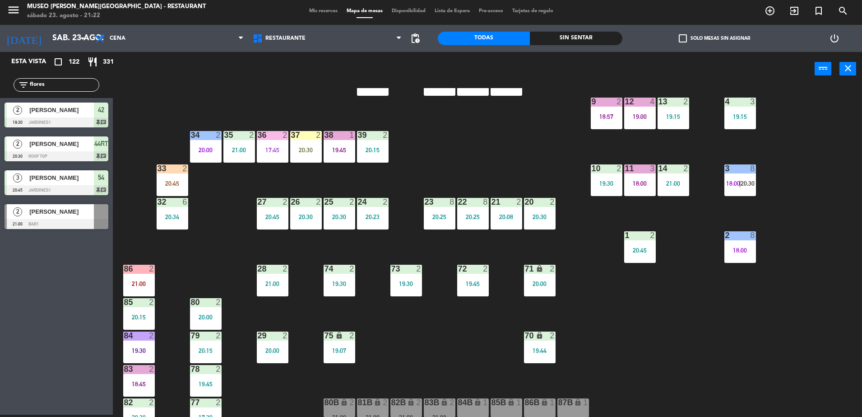
scroll to position [174, 0]
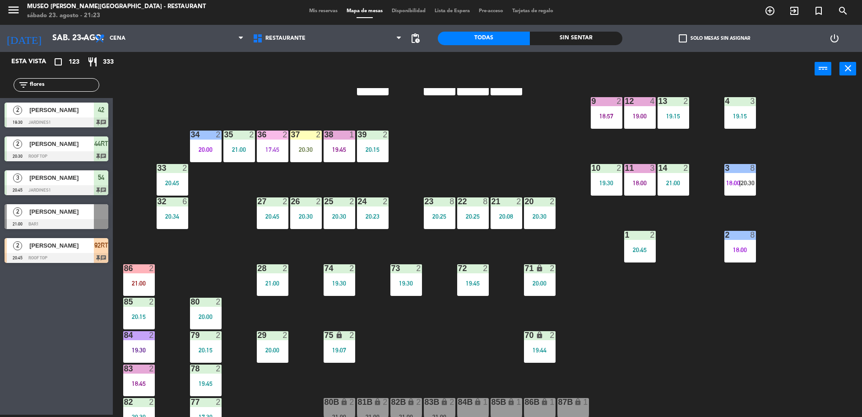
click at [301, 95] on div "44 3 20:30 49 2 20:45 54 3 20:45 64 2 21:00 48 2 20:45 53 2 20:45 63 2 21:00 43…" at bounding box center [491, 252] width 741 height 329
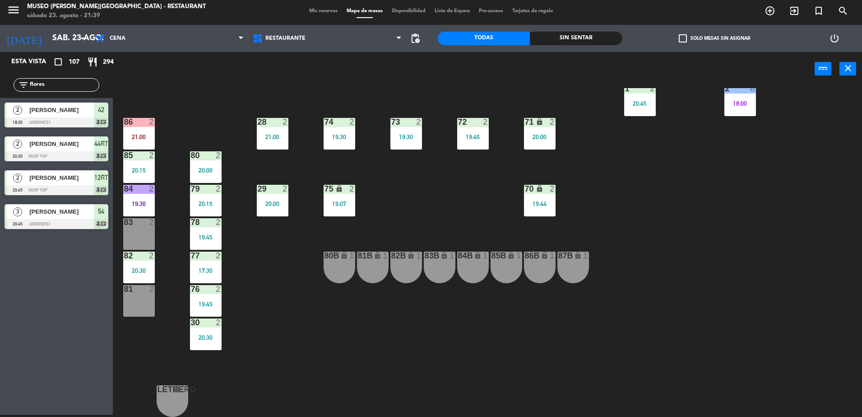
scroll to position [0, 0]
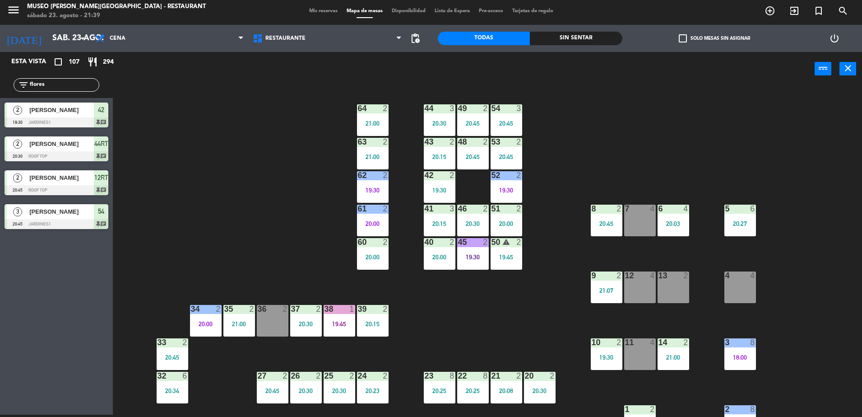
drag, startPoint x: 70, startPoint y: 85, endPoint x: 0, endPoint y: 120, distance: 77.5
click at [0, 120] on html "close × Museo [PERSON_NAME] Café - Restaurant × chrome_reader_mode Listado de R…" at bounding box center [431, 208] width 862 height 417
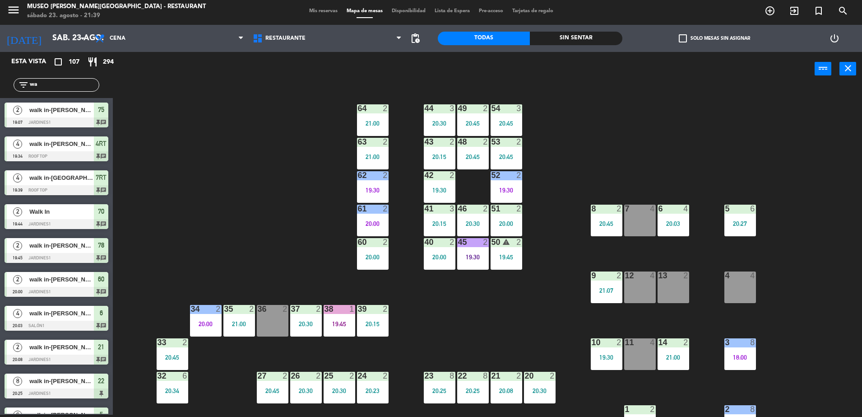
type input "w"
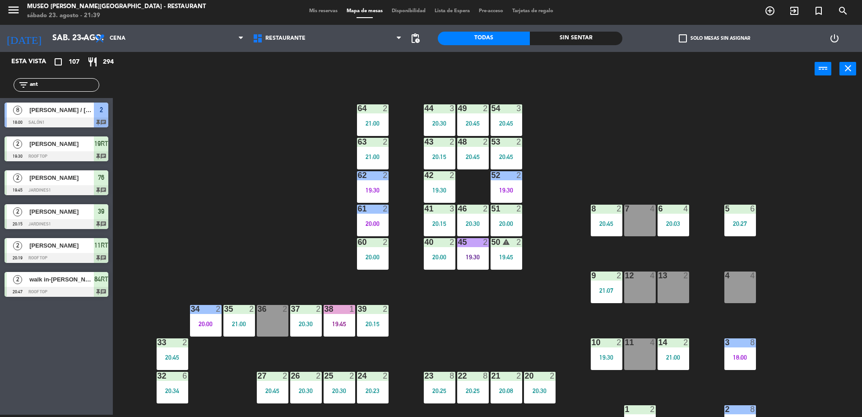
type input "ant"
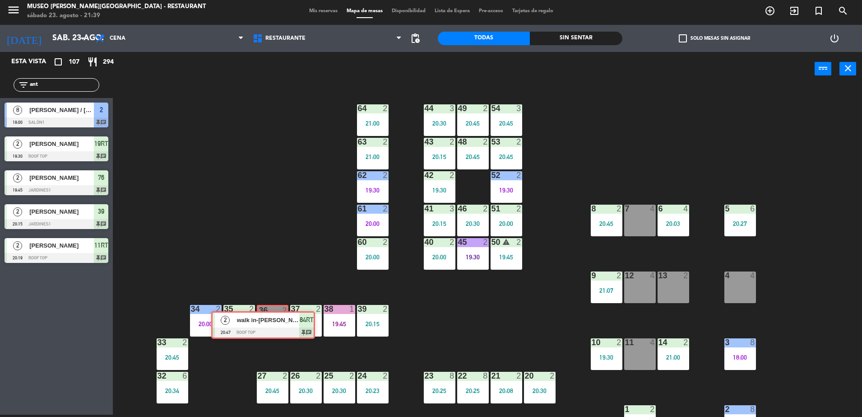
drag, startPoint x: 70, startPoint y: 286, endPoint x: 272, endPoint y: 324, distance: 204.9
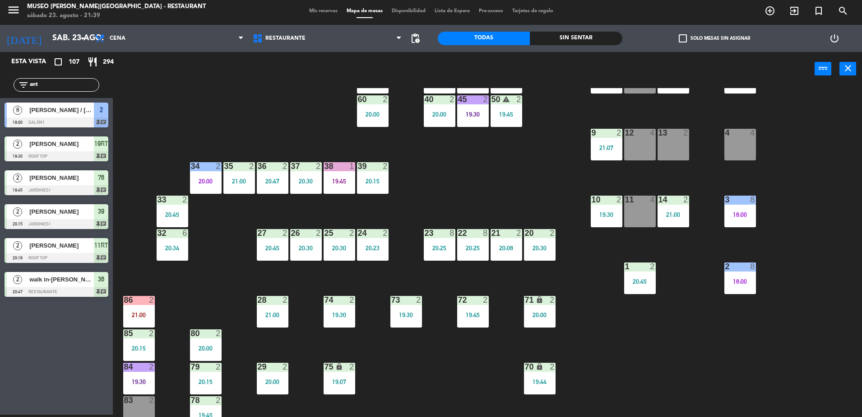
scroll to position [143, 0]
click at [291, 139] on div "44 3 20:30 49 2 20:45 54 3 20:45 64 2 21:00 48 2 20:45 53 2 20:45 63 2 21:00 43…" at bounding box center [491, 252] width 741 height 329
drag, startPoint x: 82, startPoint y: 84, endPoint x: 0, endPoint y: 88, distance: 81.9
click at [0, 88] on html "close × Museo [PERSON_NAME] Café - Restaurant × chrome_reader_mode Listado de R…" at bounding box center [431, 208] width 862 height 417
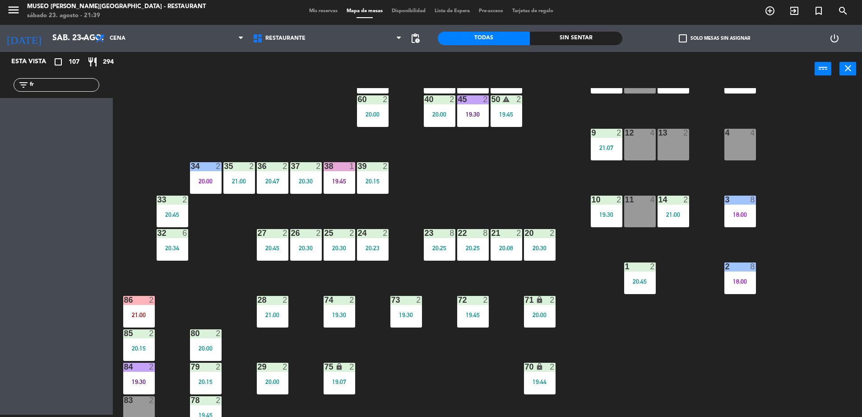
type input "f"
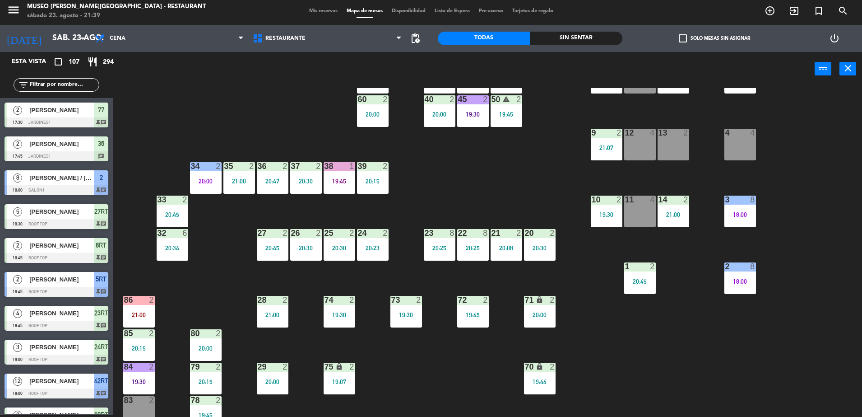
click at [306, 179] on div "20:30" at bounding box center [306, 181] width 32 height 6
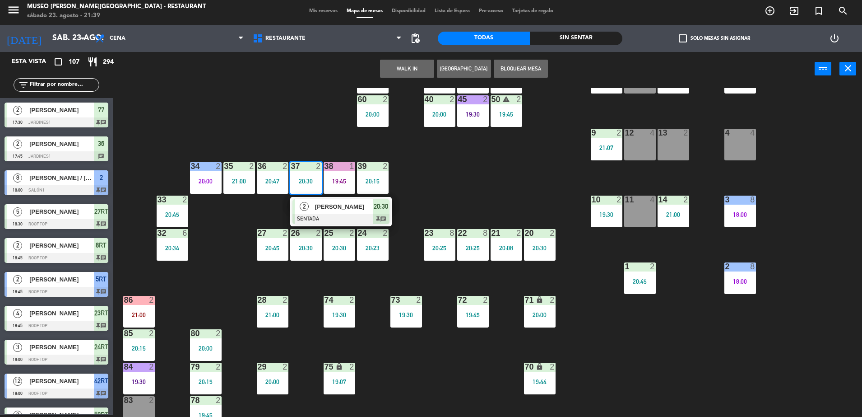
click at [292, 162] on div "37" at bounding box center [291, 166] width 0 height 8
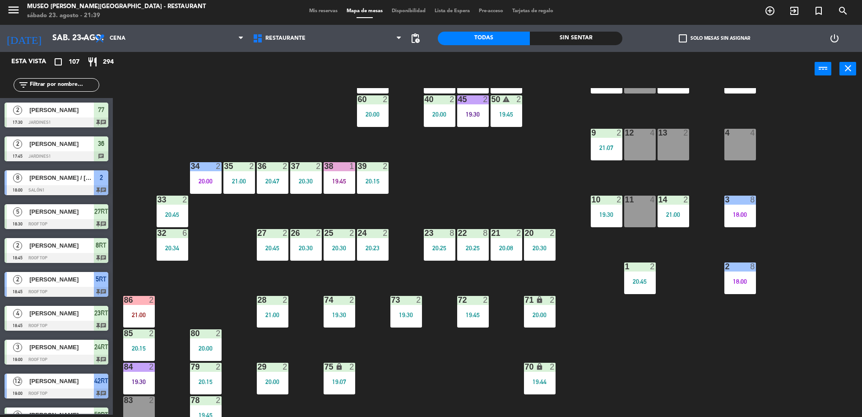
click at [287, 156] on div "44 3 20:30 49 2 20:45 54 3 20:45 64 2 21:00 48 2 20:45 53 2 20:45 63 2 21:00 43…" at bounding box center [491, 252] width 741 height 329
click at [274, 181] on div "20:47" at bounding box center [273, 181] width 32 height 6
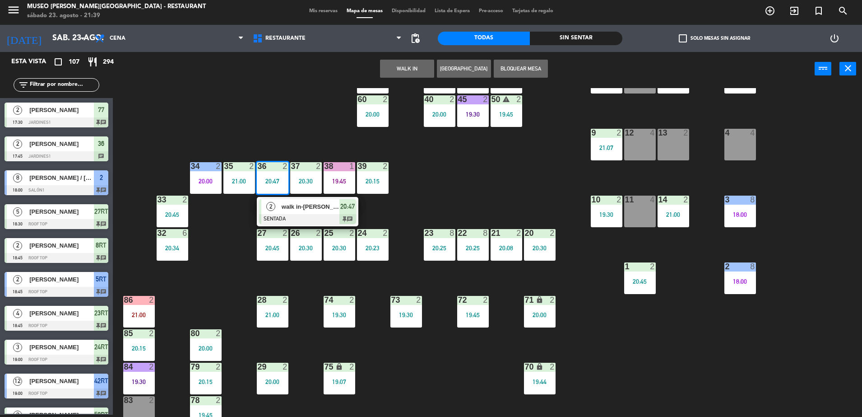
click at [307, 212] on div "walk in-[PERSON_NAME]" at bounding box center [310, 206] width 59 height 15
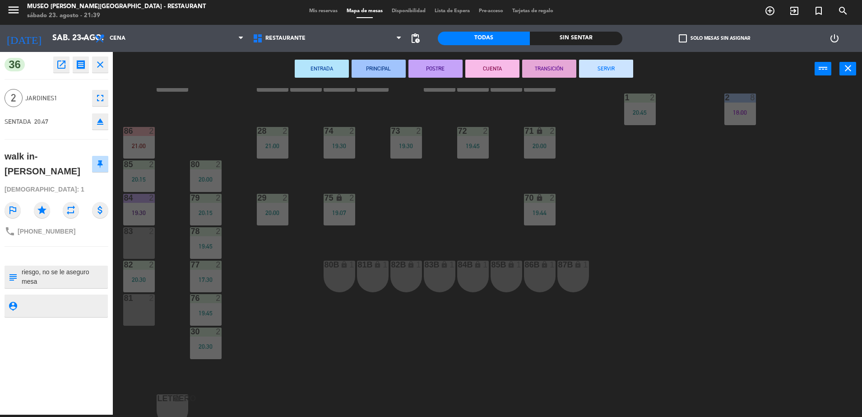
scroll to position [314, 0]
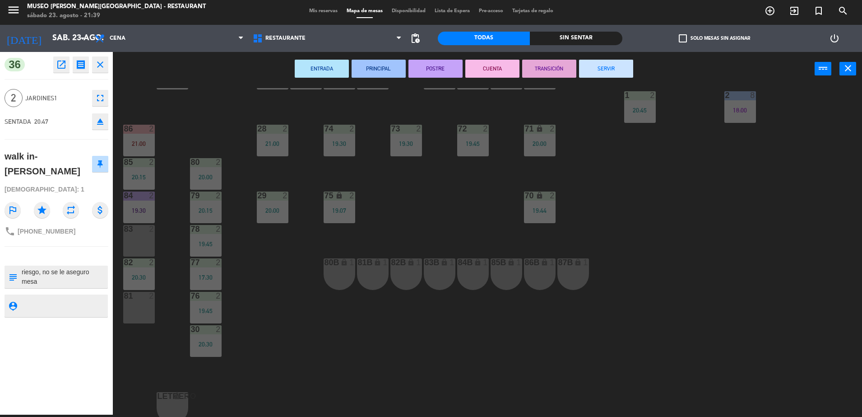
click at [453, 273] on div "83B lock 1" at bounding box center [440, 274] width 32 height 32
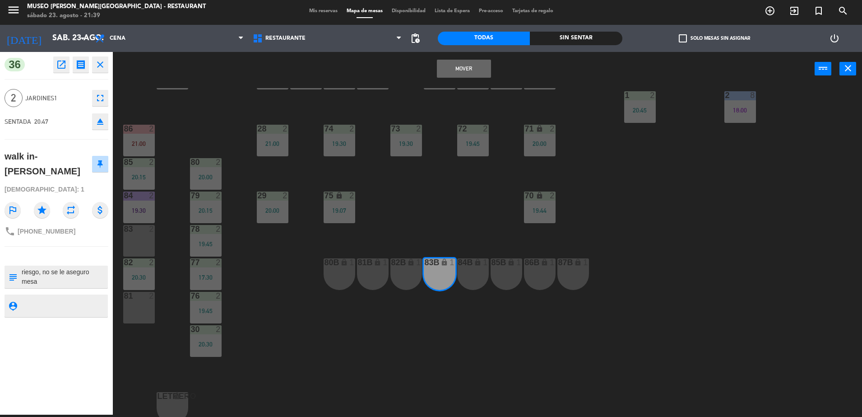
click at [443, 65] on button "Mover" at bounding box center [464, 69] width 54 height 18
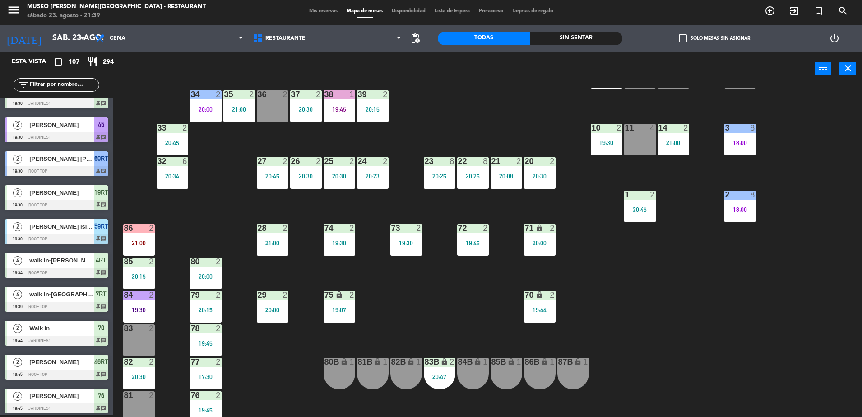
scroll to position [212, 0]
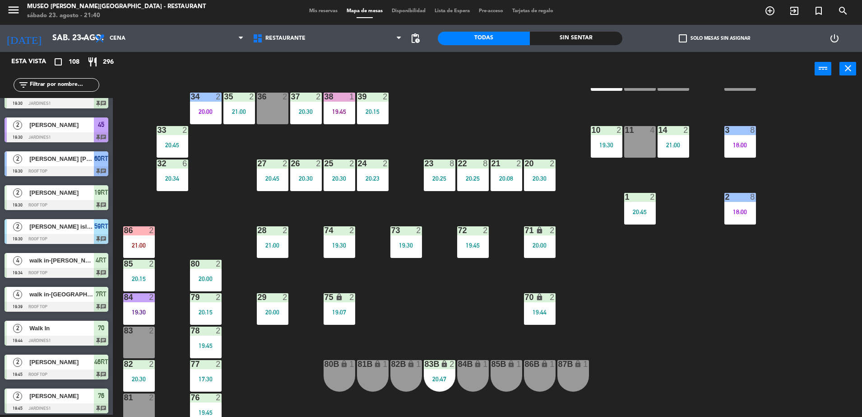
click at [73, 84] on input "text" at bounding box center [64, 85] width 70 height 10
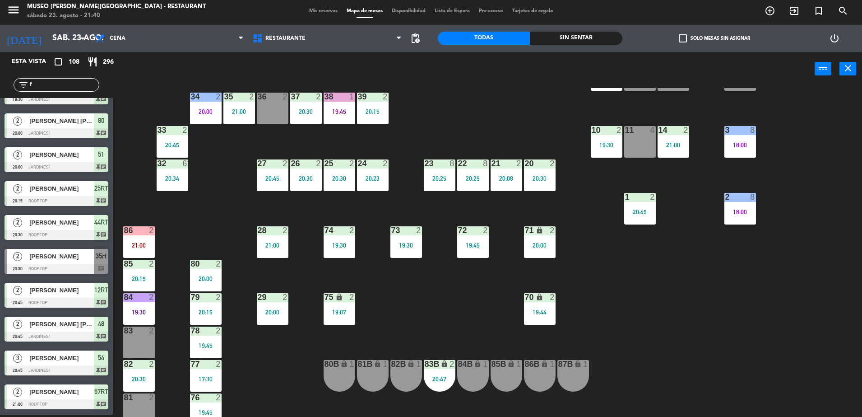
scroll to position [0, 0]
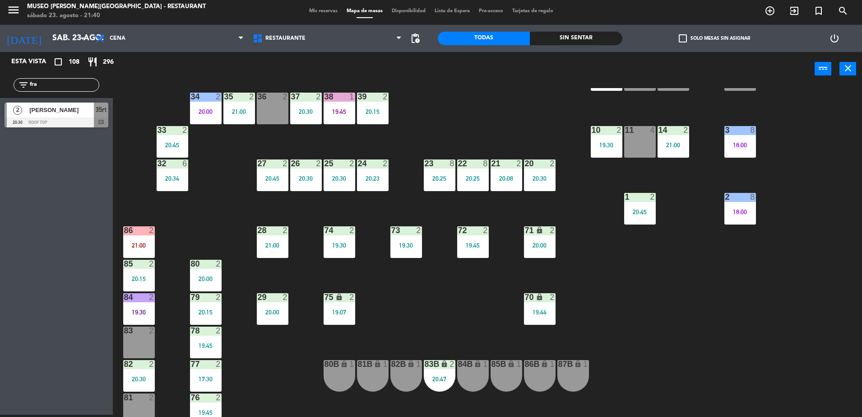
type input "fra"
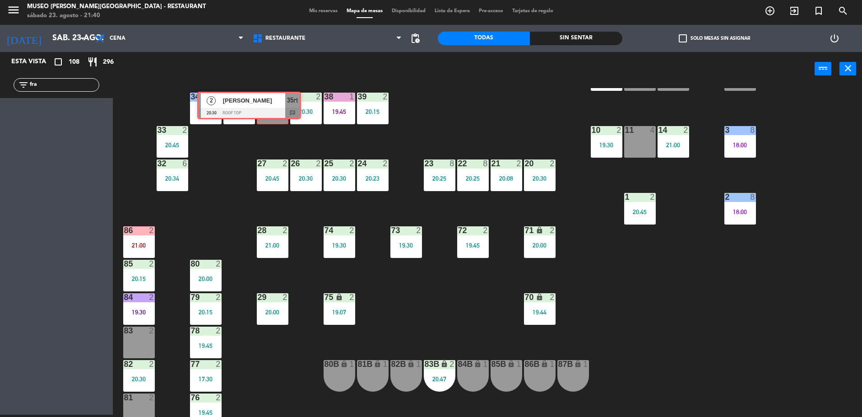
drag, startPoint x: 70, startPoint y: 123, endPoint x: 261, endPoint y: 109, distance: 191.9
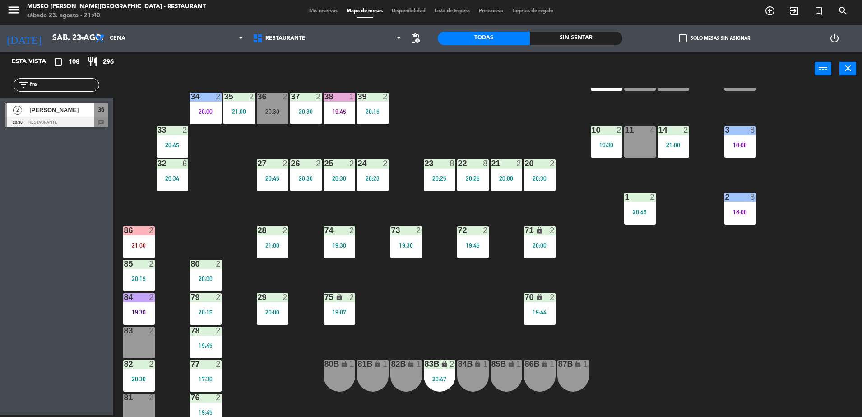
click at [315, 157] on div "44 3 20:30 49 2 20:45 54 3 20:45 64 2 21:00 48 2 20:45 53 2 20:45 63 2 21:00 43…" at bounding box center [491, 252] width 741 height 329
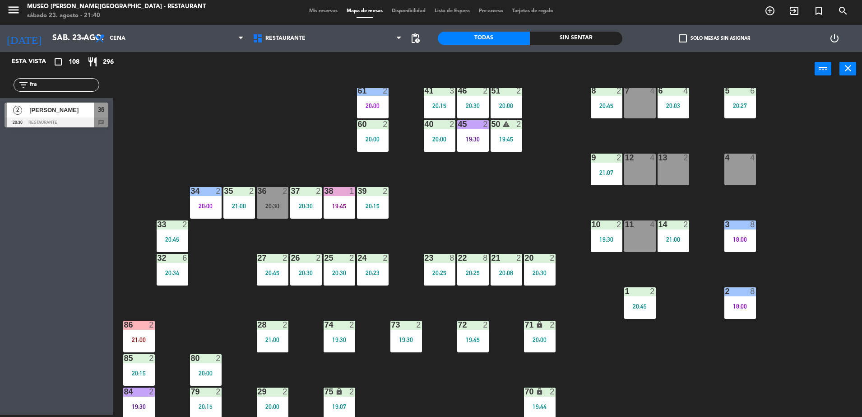
scroll to position [116, 0]
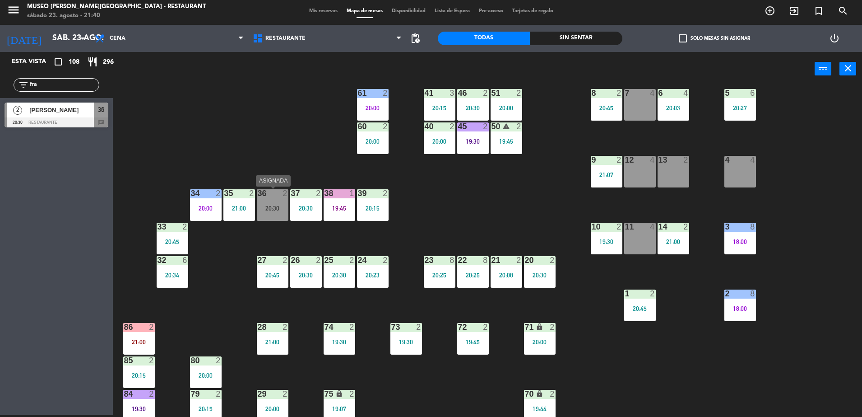
click at [270, 207] on div "20:30" at bounding box center [273, 208] width 32 height 6
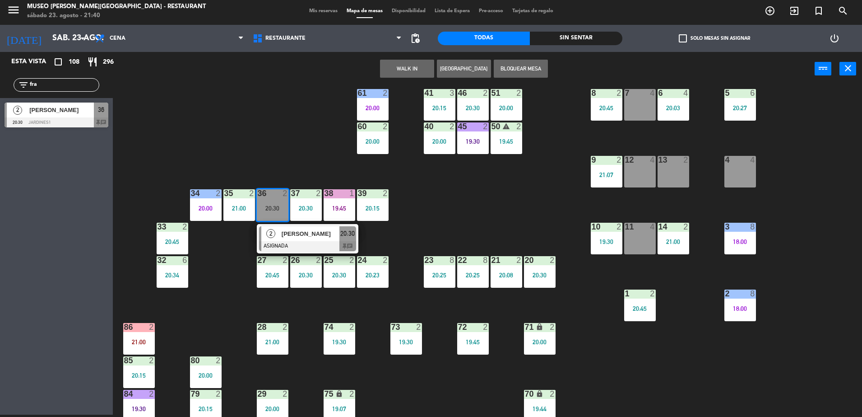
click at [285, 167] on div "44 3 20:30 49 2 20:45 54 3 20:45 64 2 21:00 48 2 20:45 53 2 20:45 63 2 21:00 43…" at bounding box center [491, 252] width 741 height 329
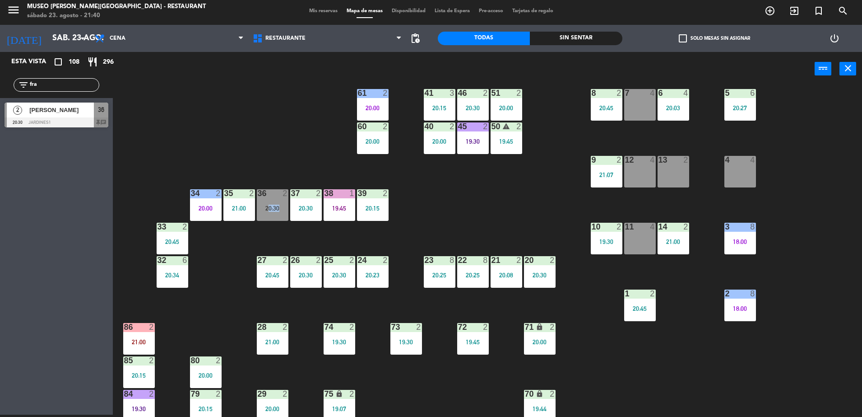
click at [285, 167] on div "44 3 20:30 49 2 20:45 54 3 20:45 64 2 21:00 48 2 20:45 53 2 20:45 63 2 21:00 43…" at bounding box center [491, 252] width 741 height 329
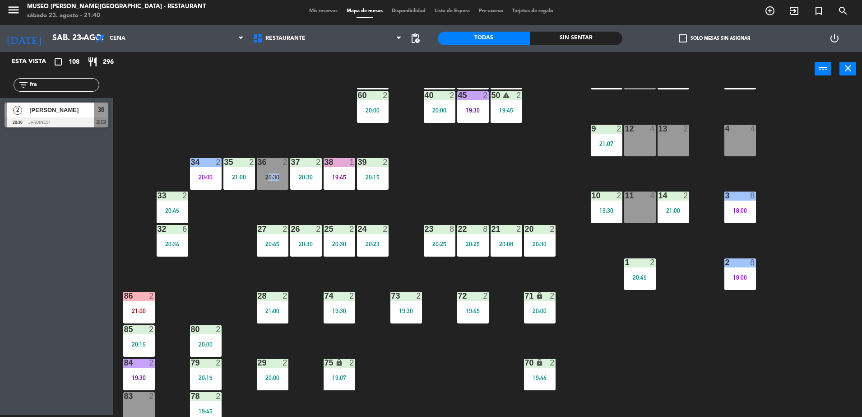
scroll to position [140, 0]
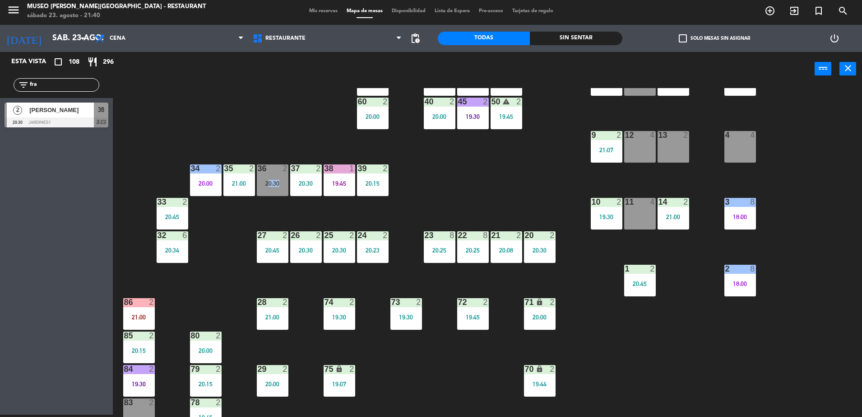
click at [276, 178] on div "36 2 20:30" at bounding box center [273, 180] width 32 height 32
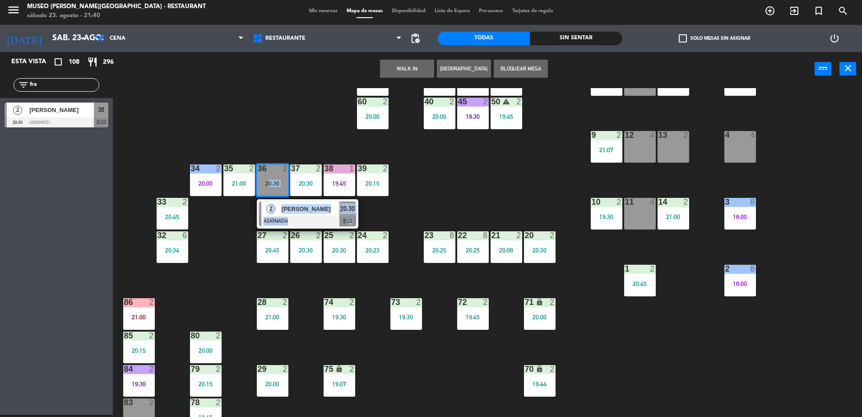
click at [333, 220] on div at bounding box center [307, 221] width 97 height 10
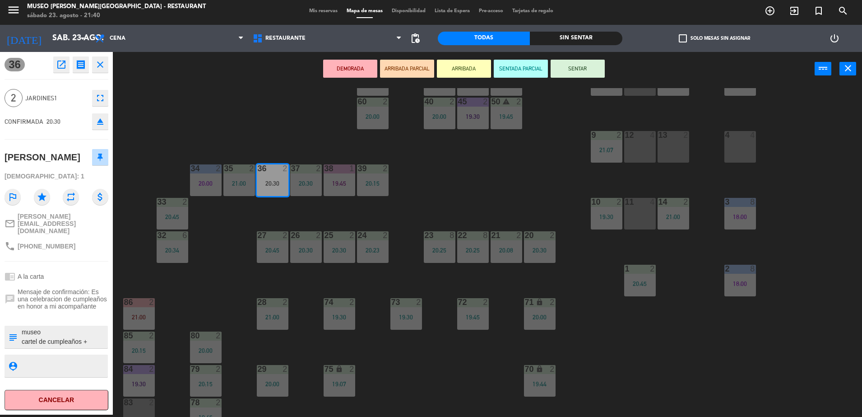
click at [22, 335] on textarea at bounding box center [64, 336] width 86 height 19
type textarea "llegó 21:40 museo cartel de cumpleaños + cortesia + nota impresa: Sé que nunca …"
click at [68, 168] on div "[PERSON_NAME]" at bounding box center [57, 157] width 104 height 23
click at [401, 66] on button "ARRIBADA PARCIAL" at bounding box center [407, 69] width 54 height 18
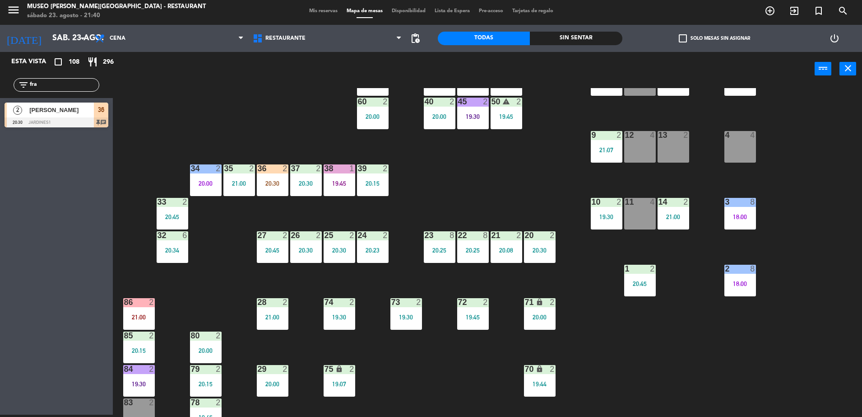
scroll to position [321, 0]
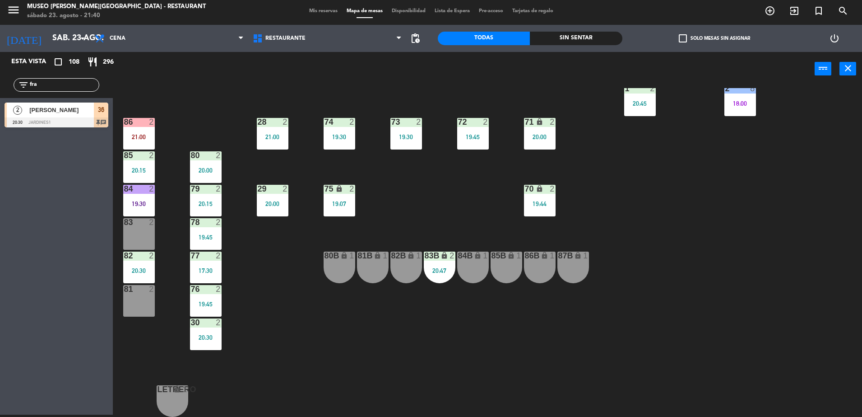
click at [446, 273] on div "20:47" at bounding box center [440, 270] width 32 height 6
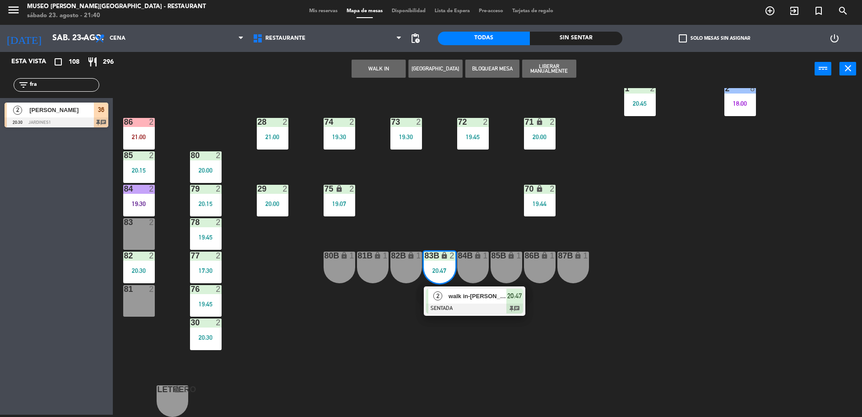
click at [471, 302] on div "walk in-[PERSON_NAME]" at bounding box center [477, 295] width 59 height 15
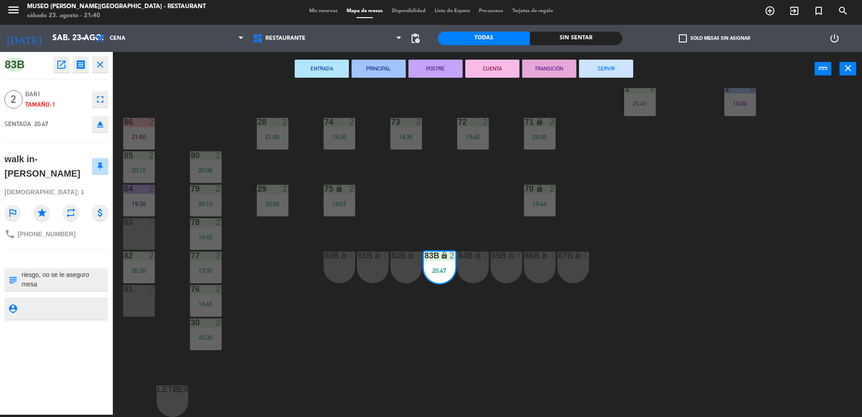
click at [437, 188] on div "44 3 20:30 49 2 20:45 54 3 20:45 64 2 21:00 48 2 20:45 53 2 20:45 63 2 21:00 43…" at bounding box center [491, 252] width 741 height 329
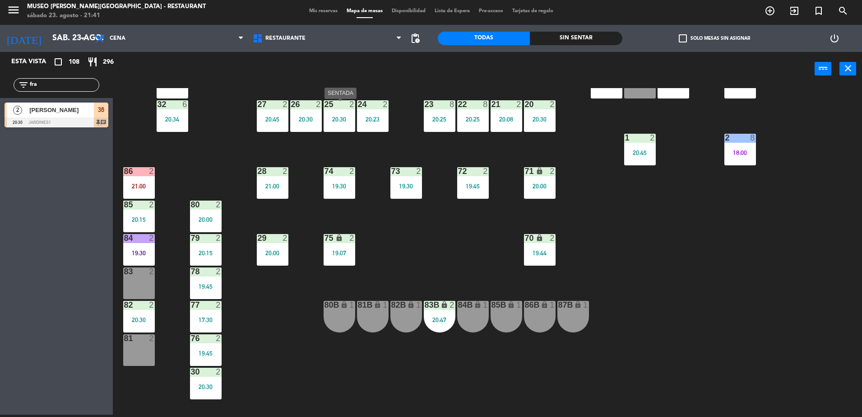
scroll to position [272, 0]
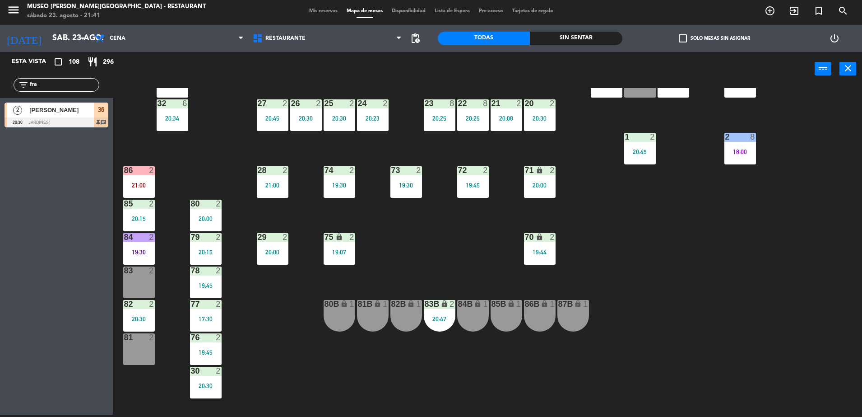
click at [432, 242] on div "44 3 20:30 49 2 20:45 54 3 20:45 64 2 21:00 48 2 20:45 53 2 20:45 63 2 21:00 43…" at bounding box center [491, 252] width 741 height 329
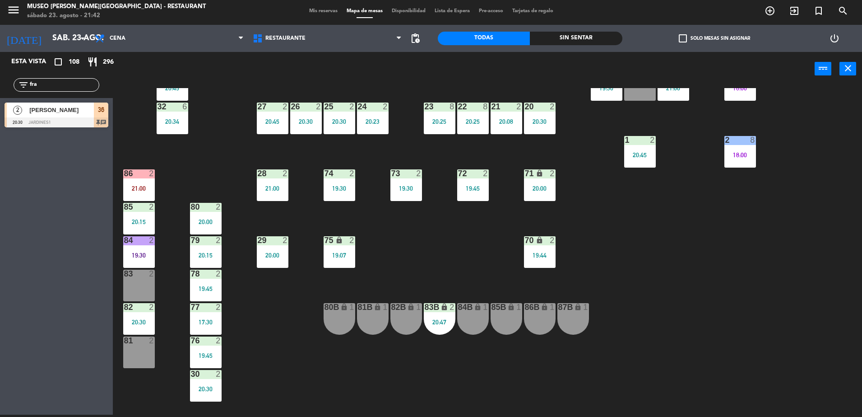
scroll to position [284, 0]
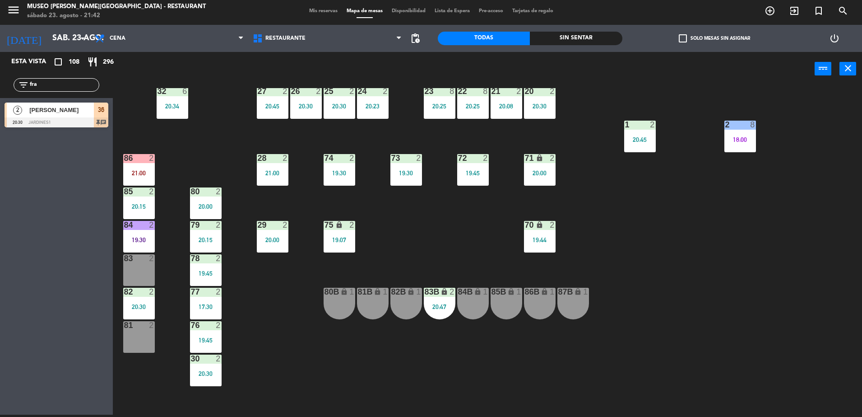
click at [446, 299] on div "83B lock 2 20:47" at bounding box center [440, 304] width 32 height 32
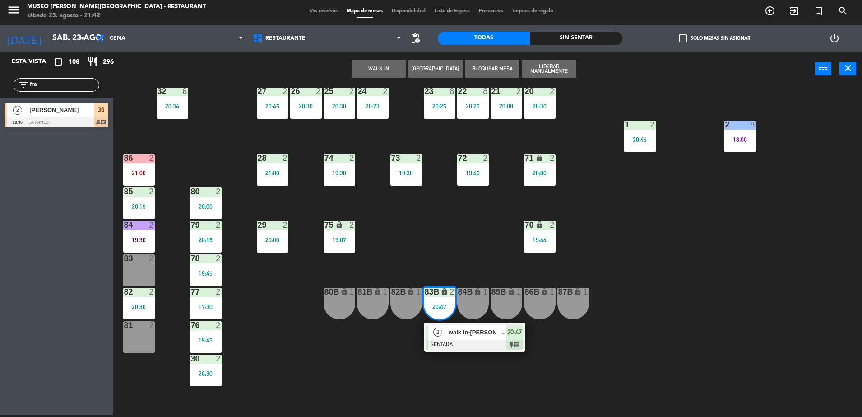
click at [479, 348] on div at bounding box center [474, 344] width 97 height 10
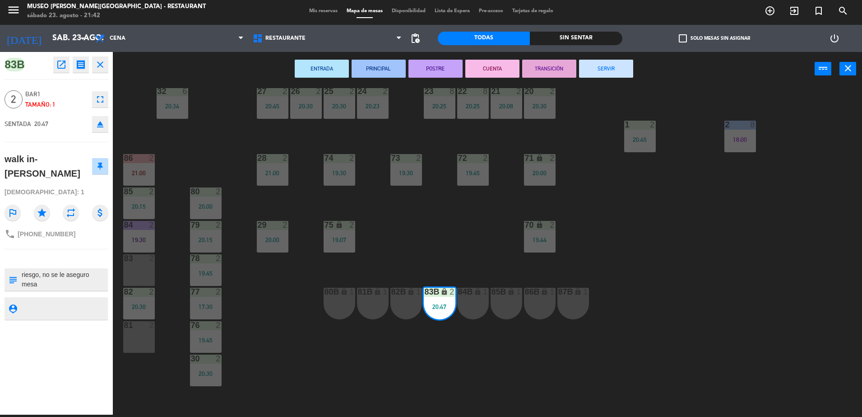
click at [97, 124] on icon "eject" at bounding box center [100, 124] width 11 height 11
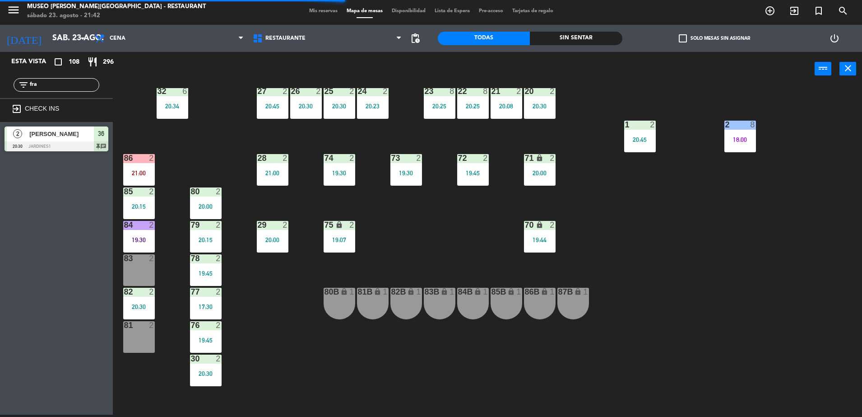
drag, startPoint x: 65, startPoint y: 84, endPoint x: -2, endPoint y: 81, distance: 66.9
click at [0, 81] on html "close × Museo [PERSON_NAME] Café - Restaurant × chrome_reader_mode Listado de R…" at bounding box center [431, 208] width 862 height 417
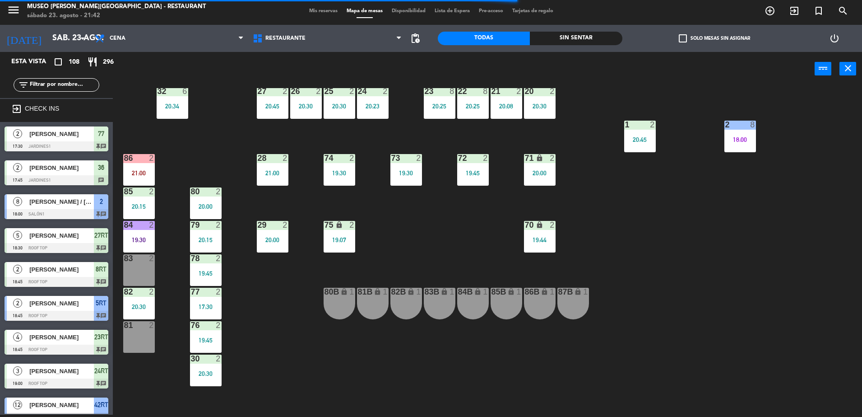
click at [70, 80] on input "text" at bounding box center [64, 85] width 70 height 10
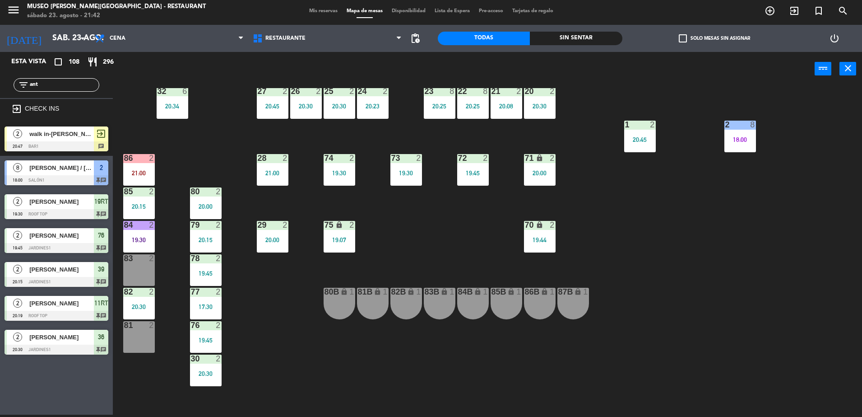
type input "ant"
click at [81, 150] on div at bounding box center [57, 146] width 104 height 10
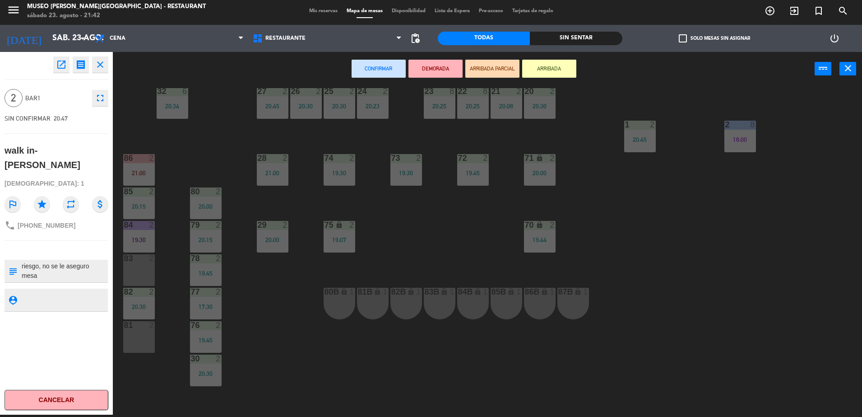
click at [61, 68] on icon "open_in_new" at bounding box center [61, 64] width 11 height 11
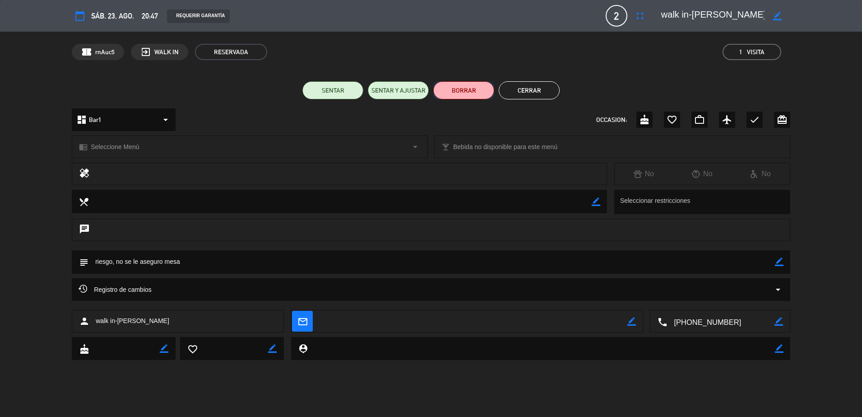
click at [474, 86] on button "BORRAR" at bounding box center [463, 90] width 61 height 18
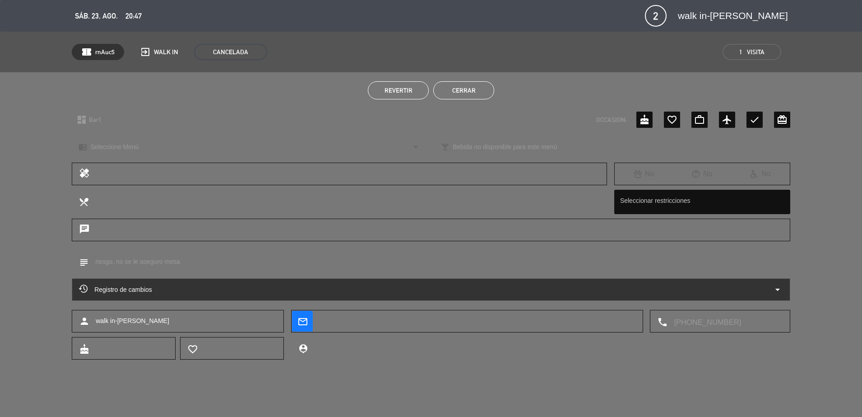
click at [467, 85] on button "Cerrar" at bounding box center [463, 90] width 61 height 18
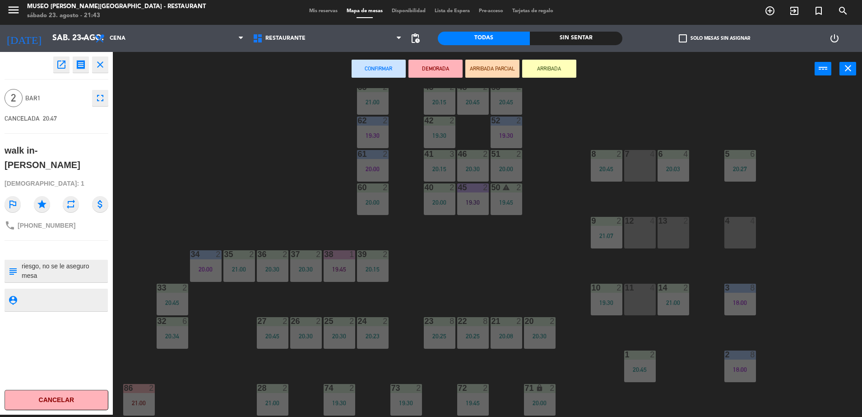
scroll to position [0, 0]
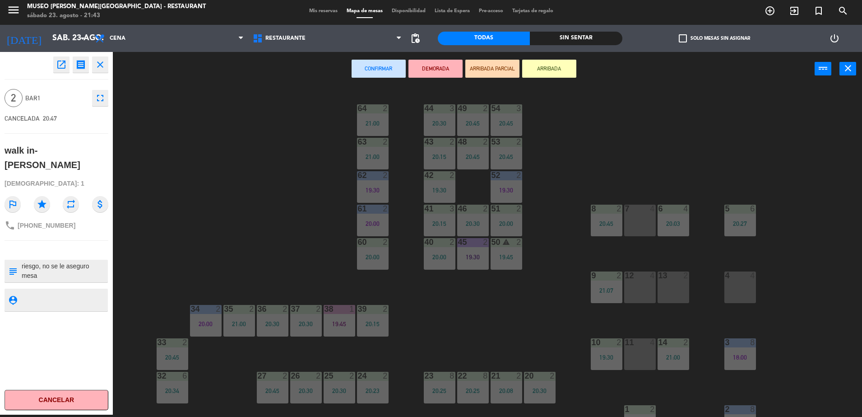
click at [276, 193] on div "44 3 20:30 49 2 20:45 54 3 20:45 64 2 21:00 48 2 20:45 53 2 20:45 63 2 21:00 43…" at bounding box center [491, 252] width 741 height 329
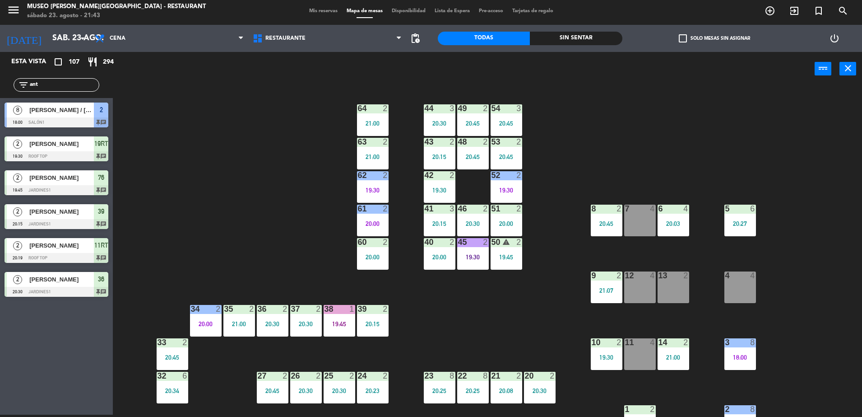
drag, startPoint x: 56, startPoint y: 83, endPoint x: -2, endPoint y: 102, distance: 60.8
click at [0, 102] on html "close × Museo [PERSON_NAME] Café - Restaurant × chrome_reader_mode Listado de R…" at bounding box center [431, 208] width 862 height 417
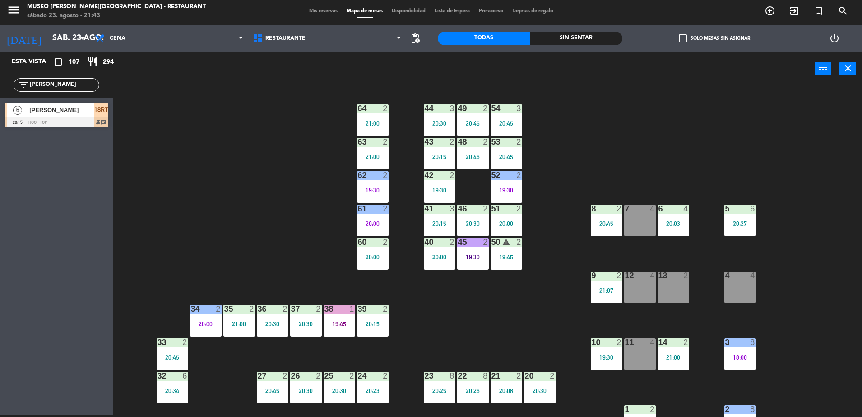
type input "[PERSON_NAME]"
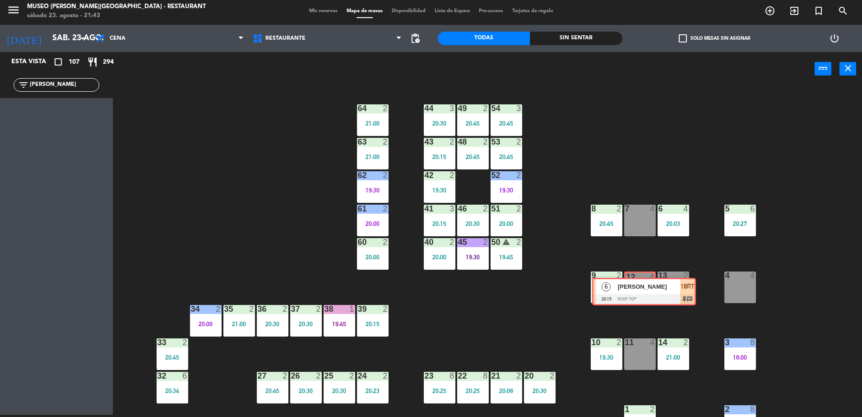
drag, startPoint x: 50, startPoint y: 118, endPoint x: 638, endPoint y: 293, distance: 613.7
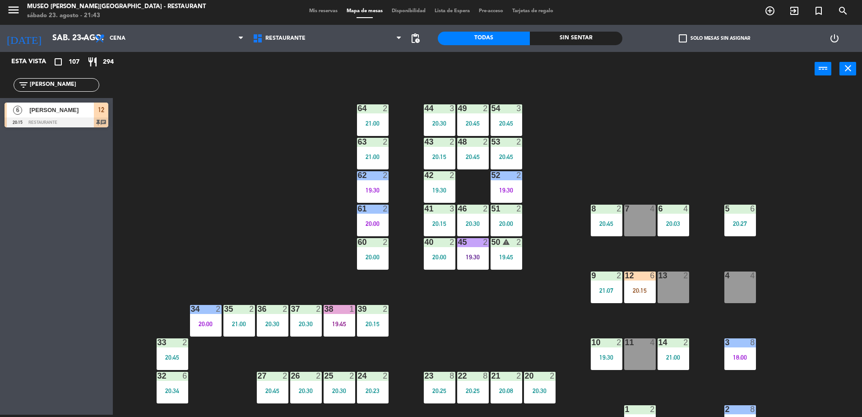
click at [613, 239] on div "44 3 20:30 49 2 20:45 54 3 20:45 64 2 21:00 48 2 20:45 53 2 20:45 63 2 21:00 43…" at bounding box center [491, 252] width 741 height 329
click at [633, 256] on div "44 3 20:30 49 2 20:45 54 3 20:45 64 2 21:00 48 2 20:45 53 2 20:45 63 2 21:00 43…" at bounding box center [491, 252] width 741 height 329
click at [565, 287] on div "44 3 20:30 49 2 20:45 54 3 20:45 64 2 21:00 48 2 20:45 53 2 20:45 63 2 21:00 43…" at bounding box center [491, 252] width 741 height 329
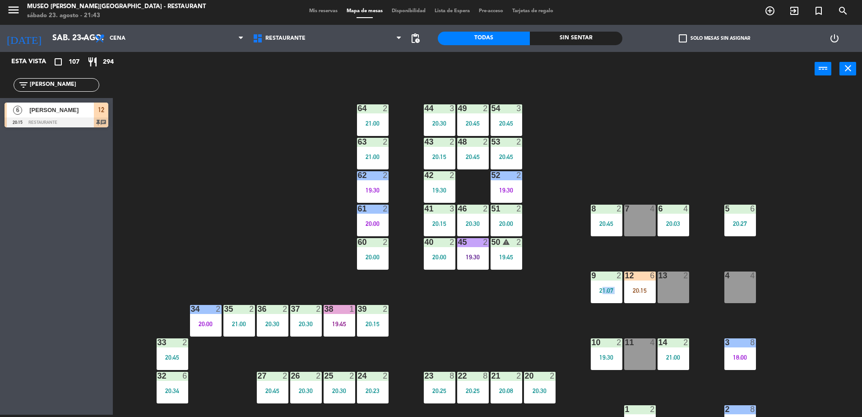
click at [565, 287] on div "44 3 20:30 49 2 20:45 54 3 20:45 64 2 21:00 48 2 20:45 53 2 20:45 63 2 21:00 43…" at bounding box center [491, 252] width 741 height 329
click at [699, 310] on div "44 3 20:30 49 2 20:45 54 3 20:45 64 2 21:00 48 2 20:45 53 2 20:45 63 2 21:00 43…" at bounding box center [491, 252] width 741 height 329
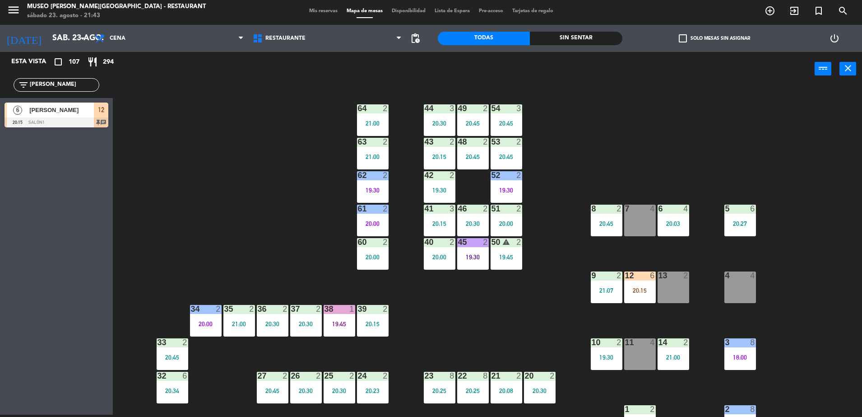
click at [699, 310] on div "44 3 20:30 49 2 20:45 54 3 20:45 64 2 21:00 48 2 20:45 53 2 20:45 63 2 21:00 43…" at bounding box center [491, 252] width 741 height 329
click at [640, 288] on div "20:15" at bounding box center [640, 290] width 32 height 6
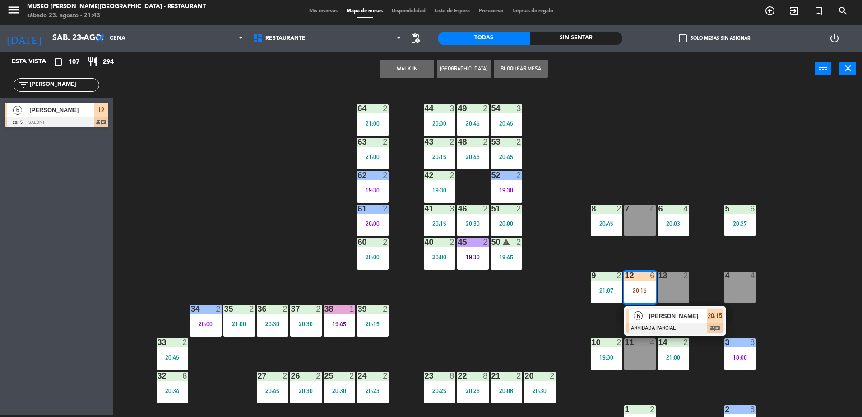
click at [694, 260] on div "44 3 20:30 49 2 20:45 54 3 20:45 64 2 21:00 48 2 20:45 53 2 20:45 63 2 21:00 43…" at bounding box center [491, 252] width 741 height 329
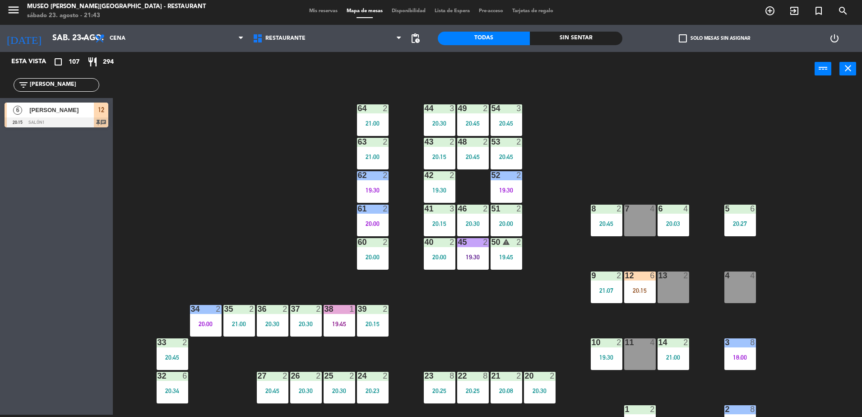
click at [694, 260] on div "44 3 20:30 49 2 20:45 54 3 20:45 64 2 21:00 48 2 20:45 53 2 20:45 63 2 21:00 43…" at bounding box center [491, 252] width 741 height 329
click at [644, 287] on div "20:15" at bounding box center [640, 290] width 32 height 6
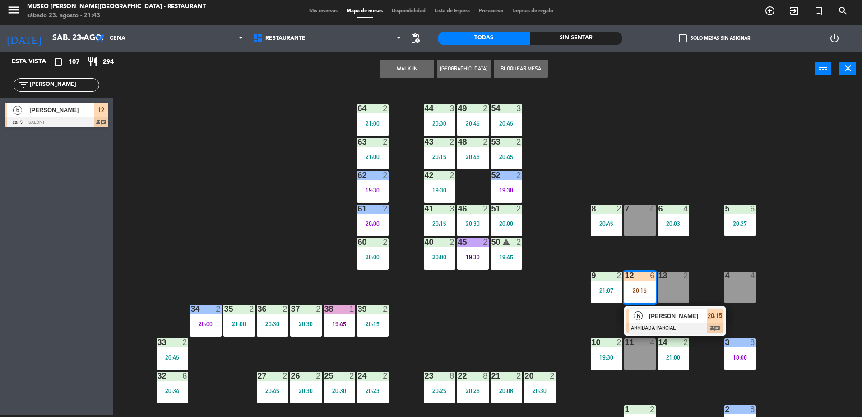
click at [661, 319] on span "[PERSON_NAME]" at bounding box center [678, 315] width 58 height 9
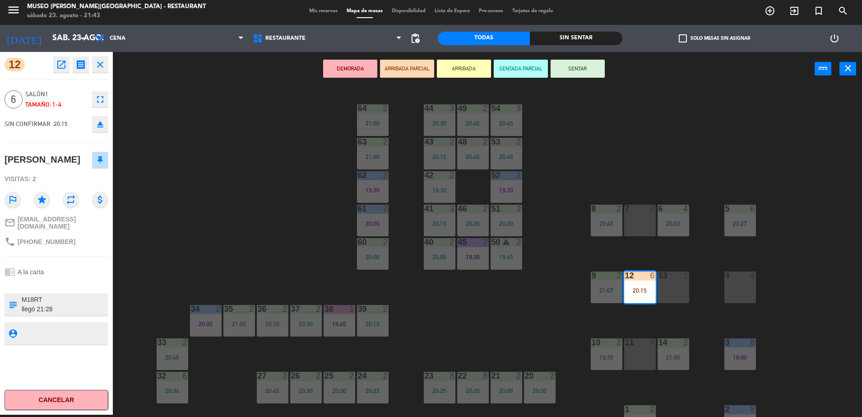
click at [667, 296] on div "13 2" at bounding box center [674, 287] width 32 height 32
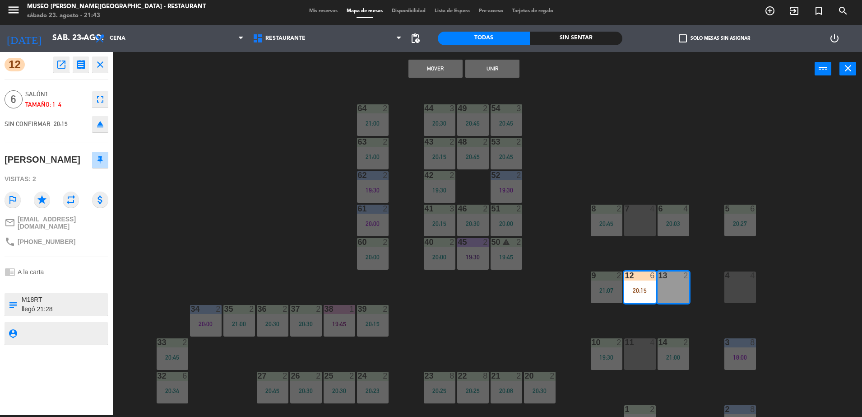
click at [492, 68] on button "Unir" at bounding box center [492, 69] width 54 height 18
